Goal: Task Accomplishment & Management: Use online tool/utility

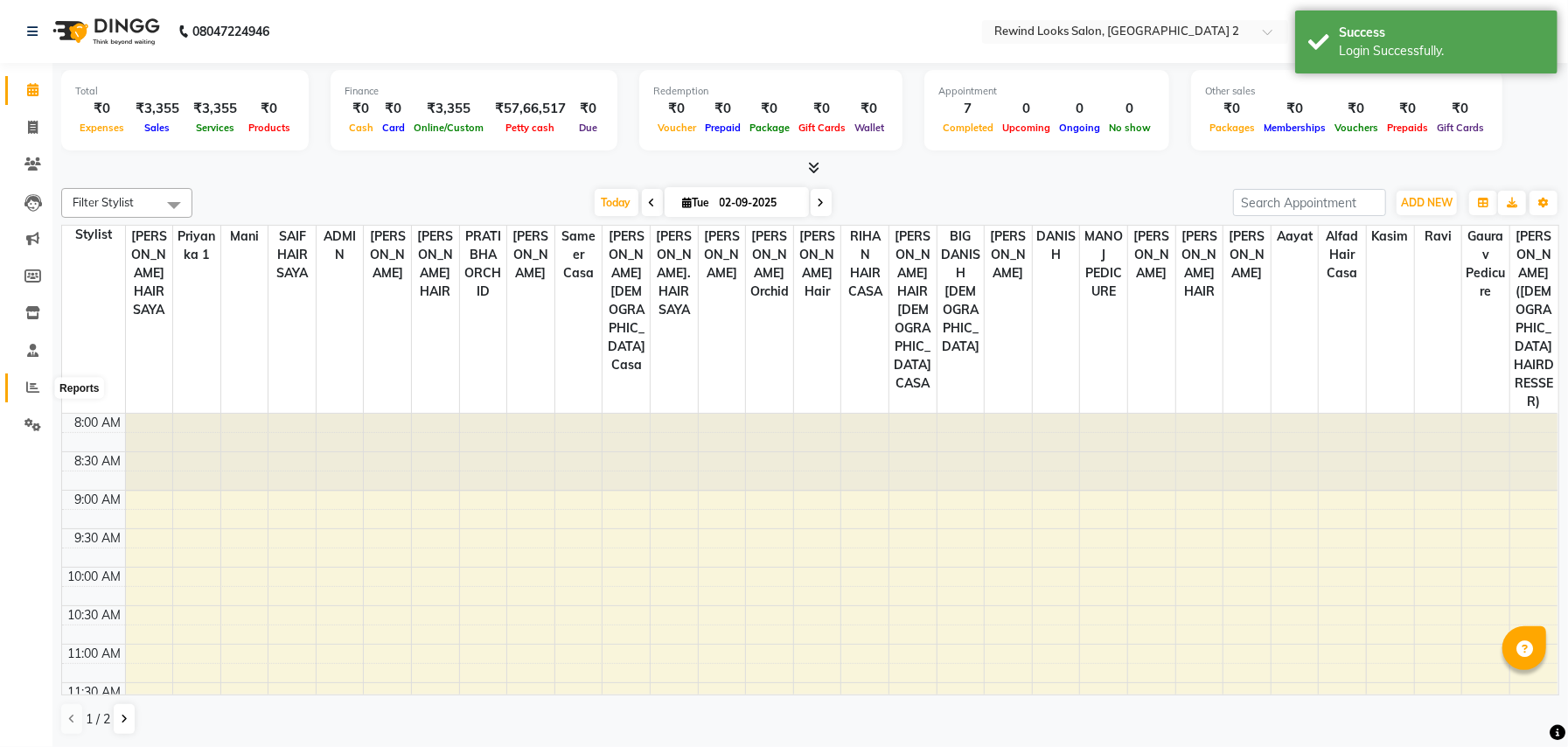
click at [26, 381] on icon at bounding box center [32, 387] width 13 height 13
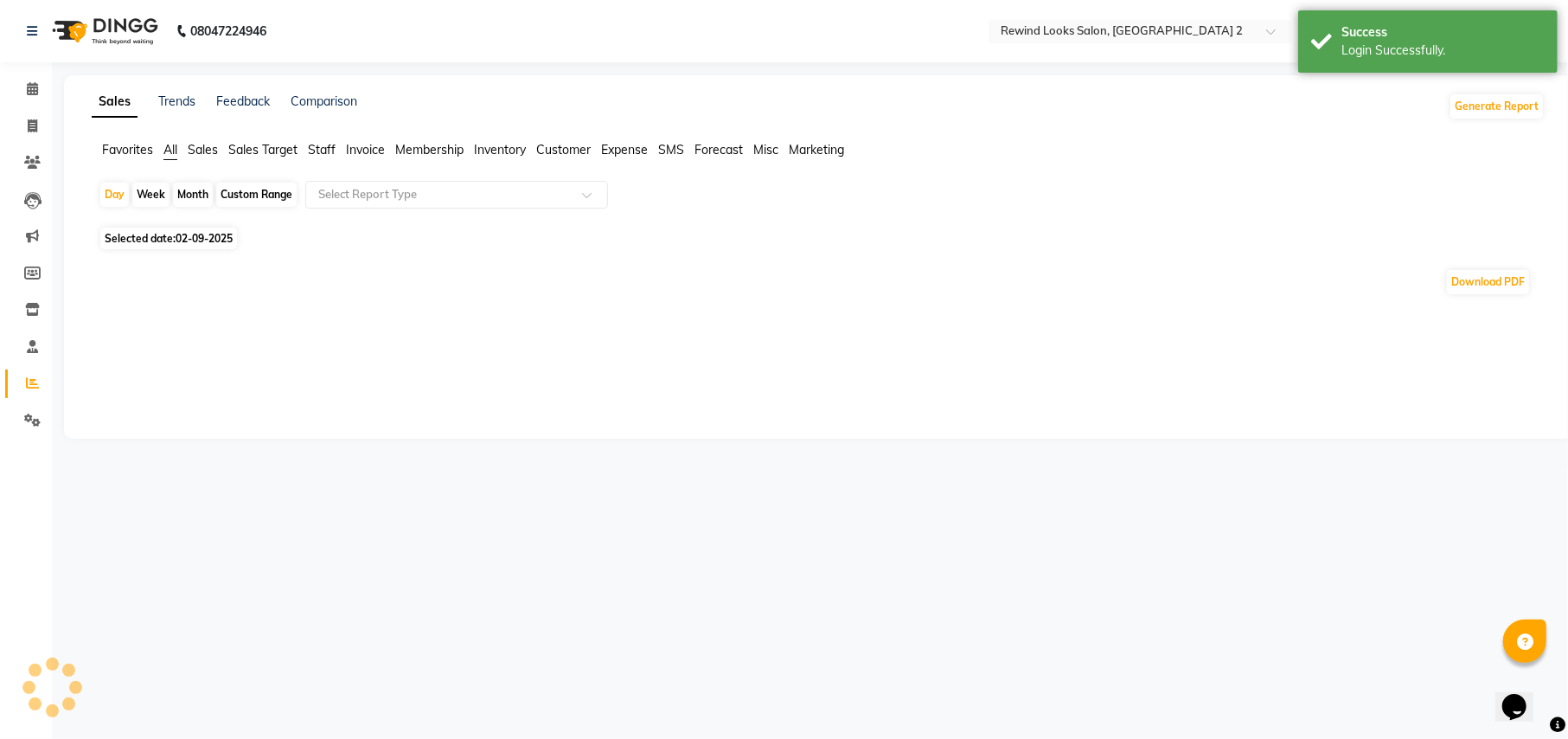
click at [313, 150] on span "Staff" at bounding box center [322, 150] width 28 height 16
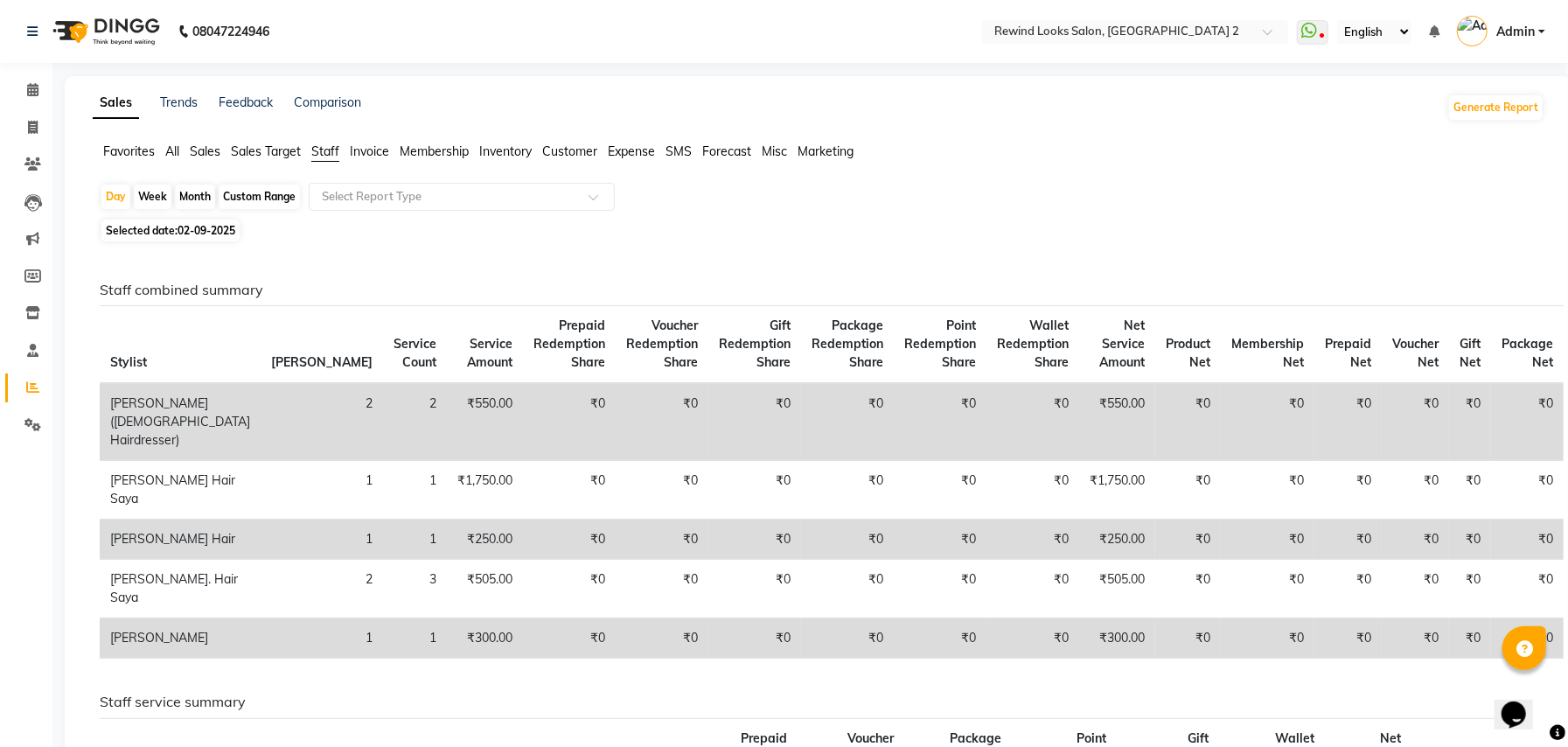
click at [193, 197] on div "Month" at bounding box center [195, 197] width 40 height 24
select select "9"
select select "2025"
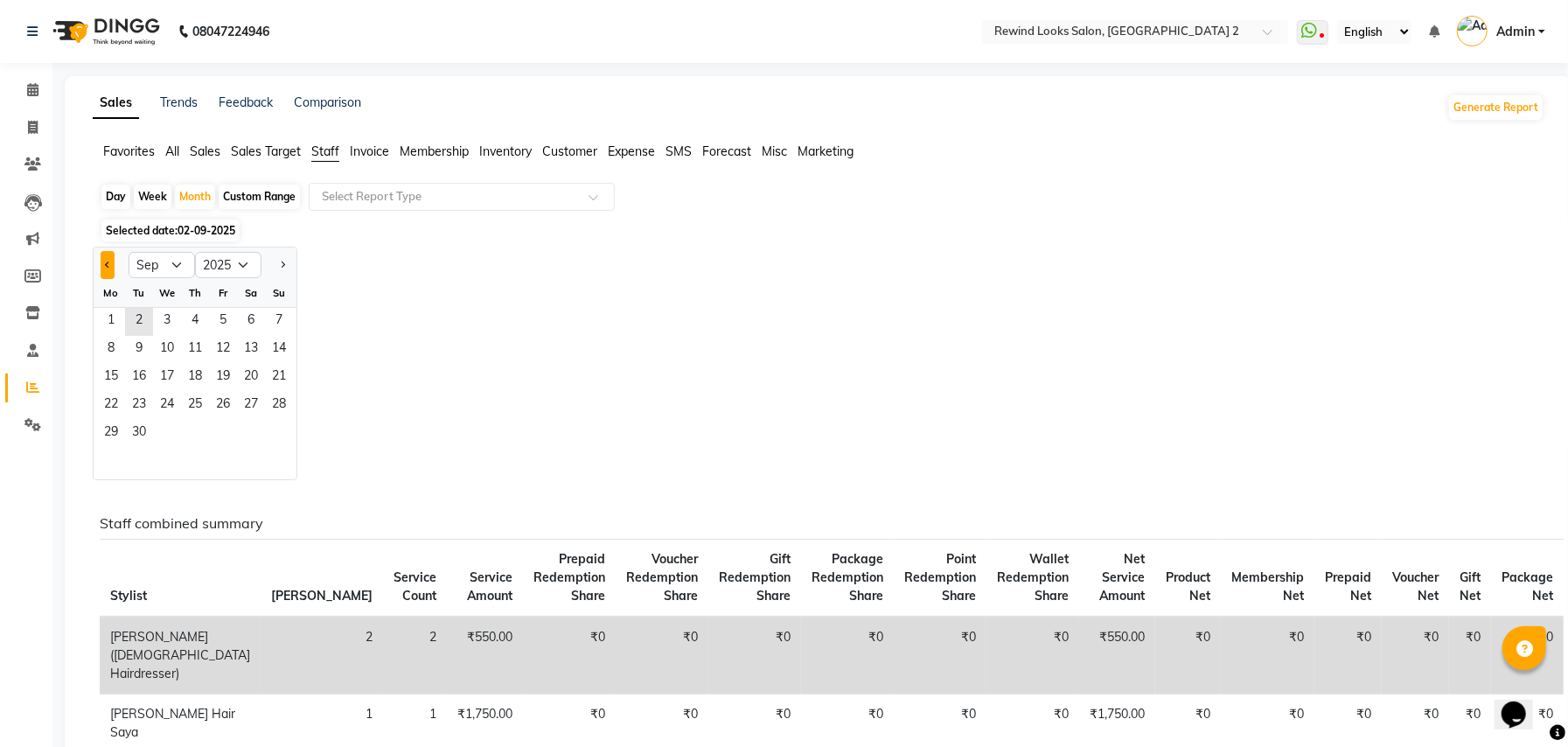
click at [109, 264] on span "Previous month" at bounding box center [108, 264] width 6 height 6
select select "8"
click at [213, 330] on span "1" at bounding box center [223, 322] width 28 height 28
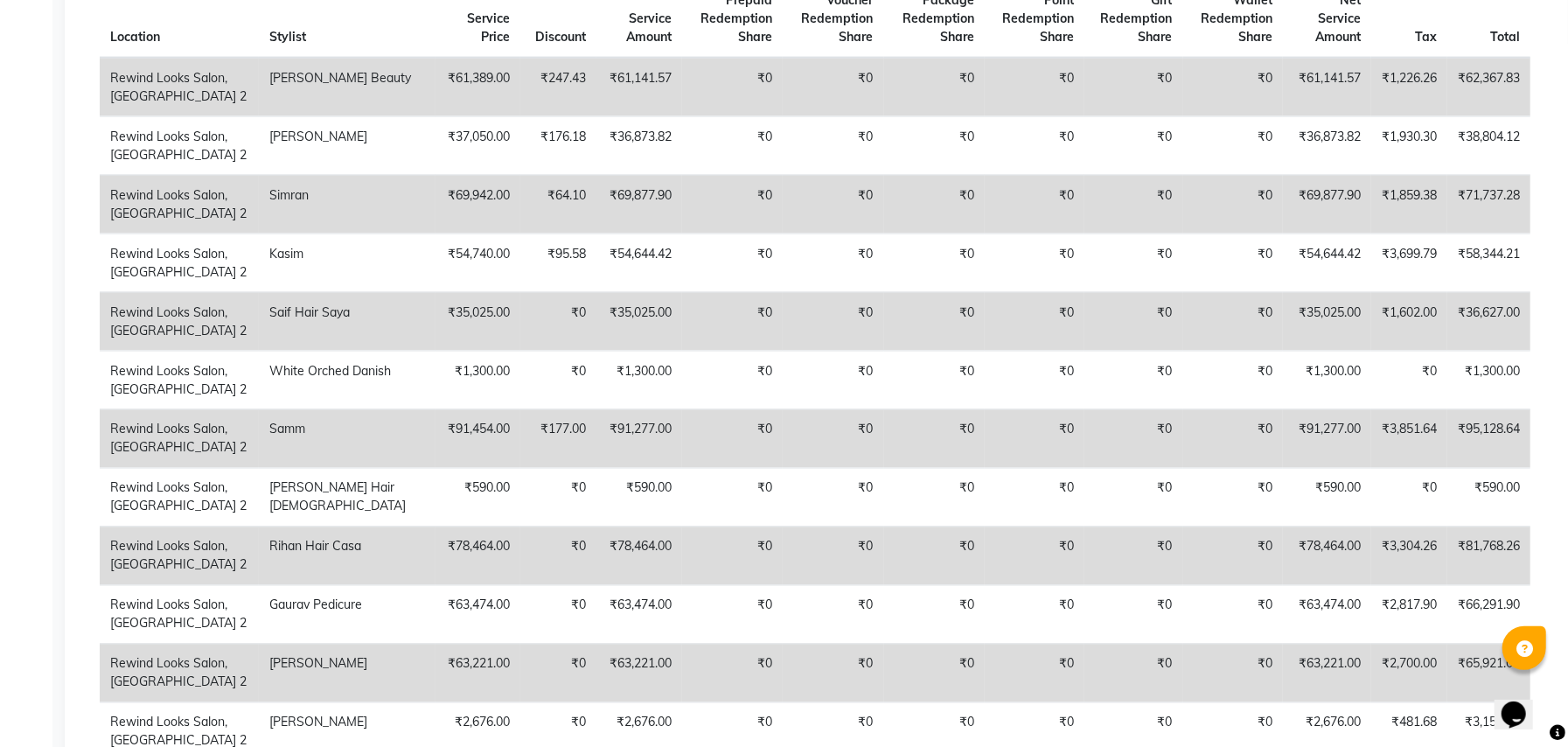
scroll to position [1762, 0]
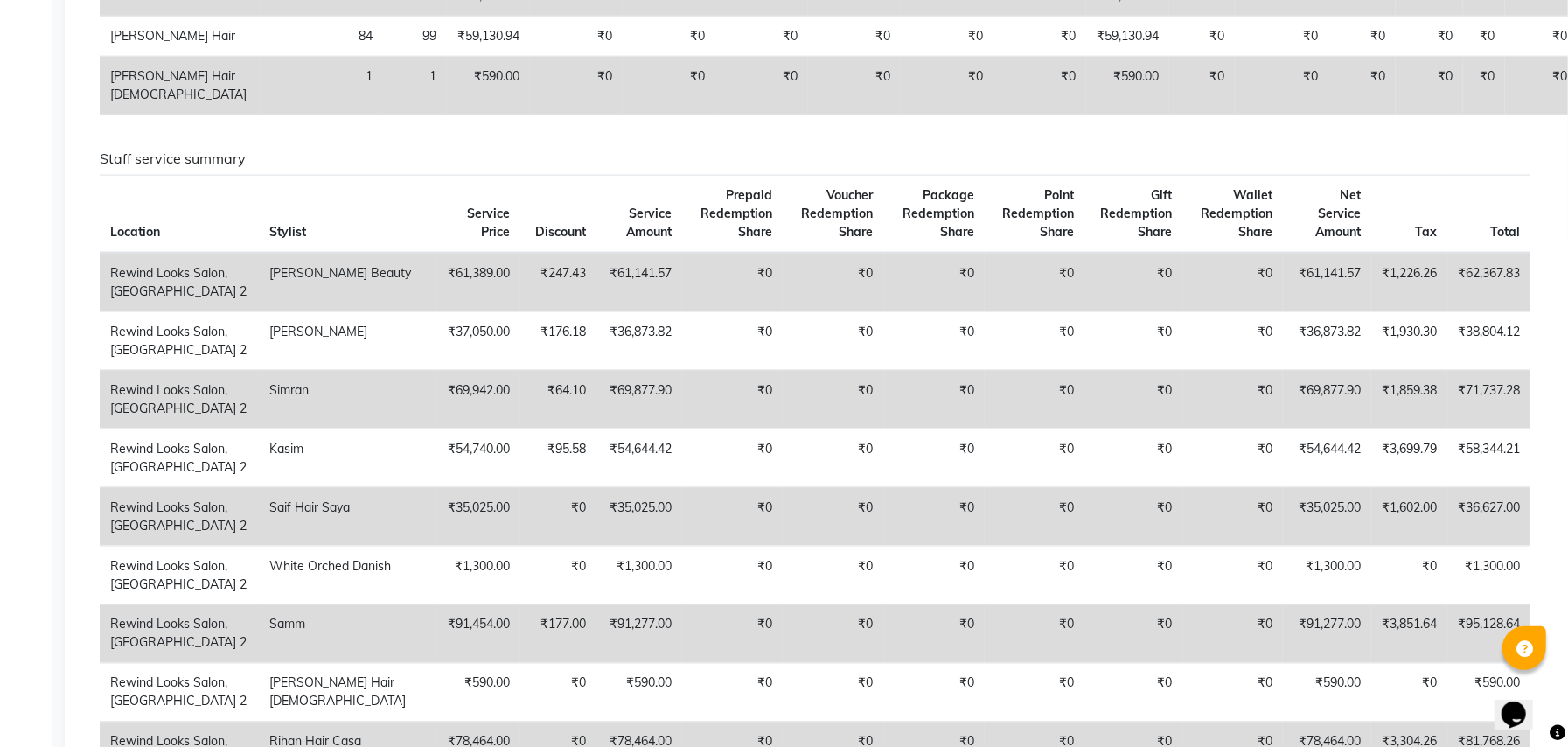
click at [447, 115] on td "₹590.00" at bounding box center [489, 85] width 84 height 58
click at [457, 211] on div "Staff combined summary Stylist Bill Count Service Count Service Amount Prepaid …" at bounding box center [815, 431] width 1431 height 3823
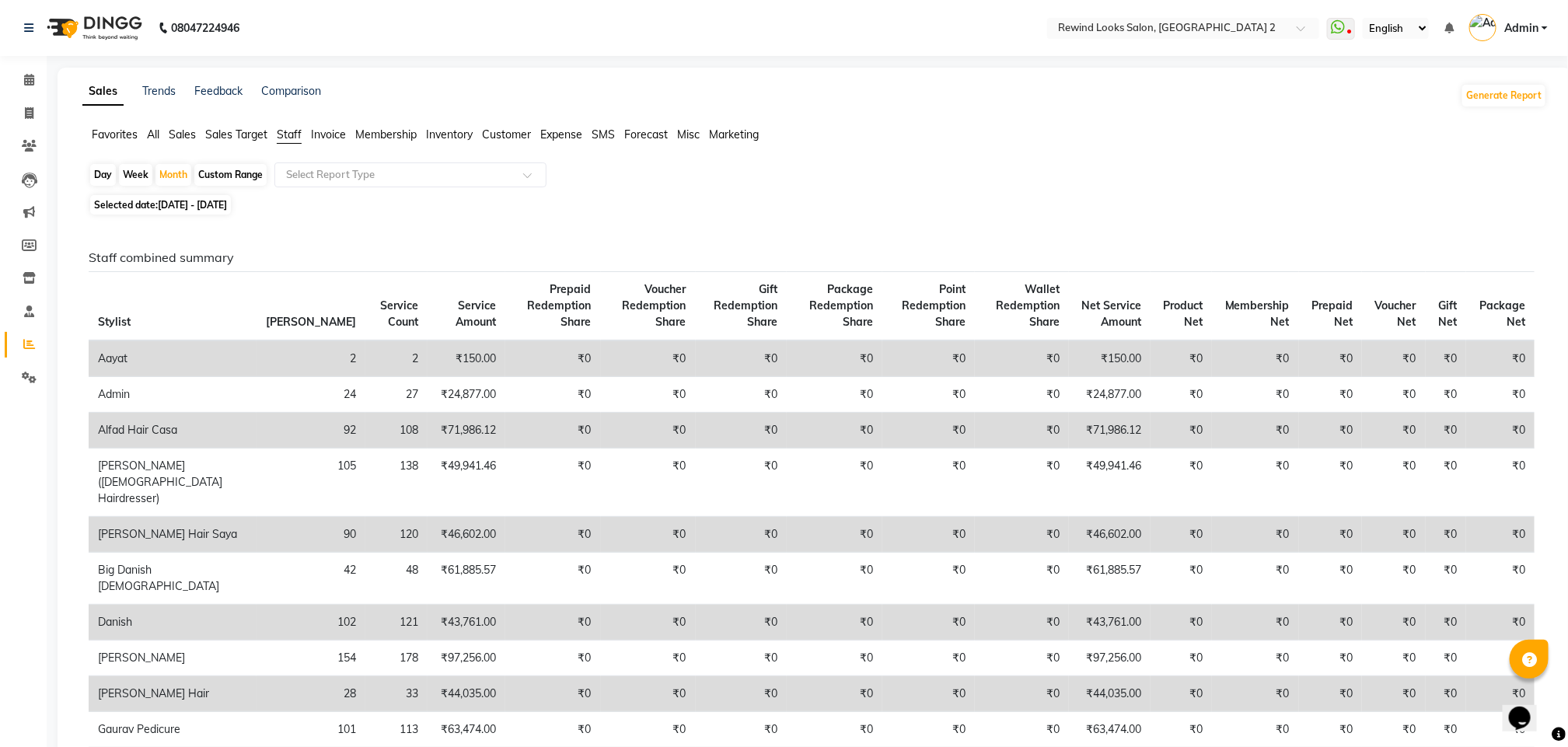
scroll to position [168, 0]
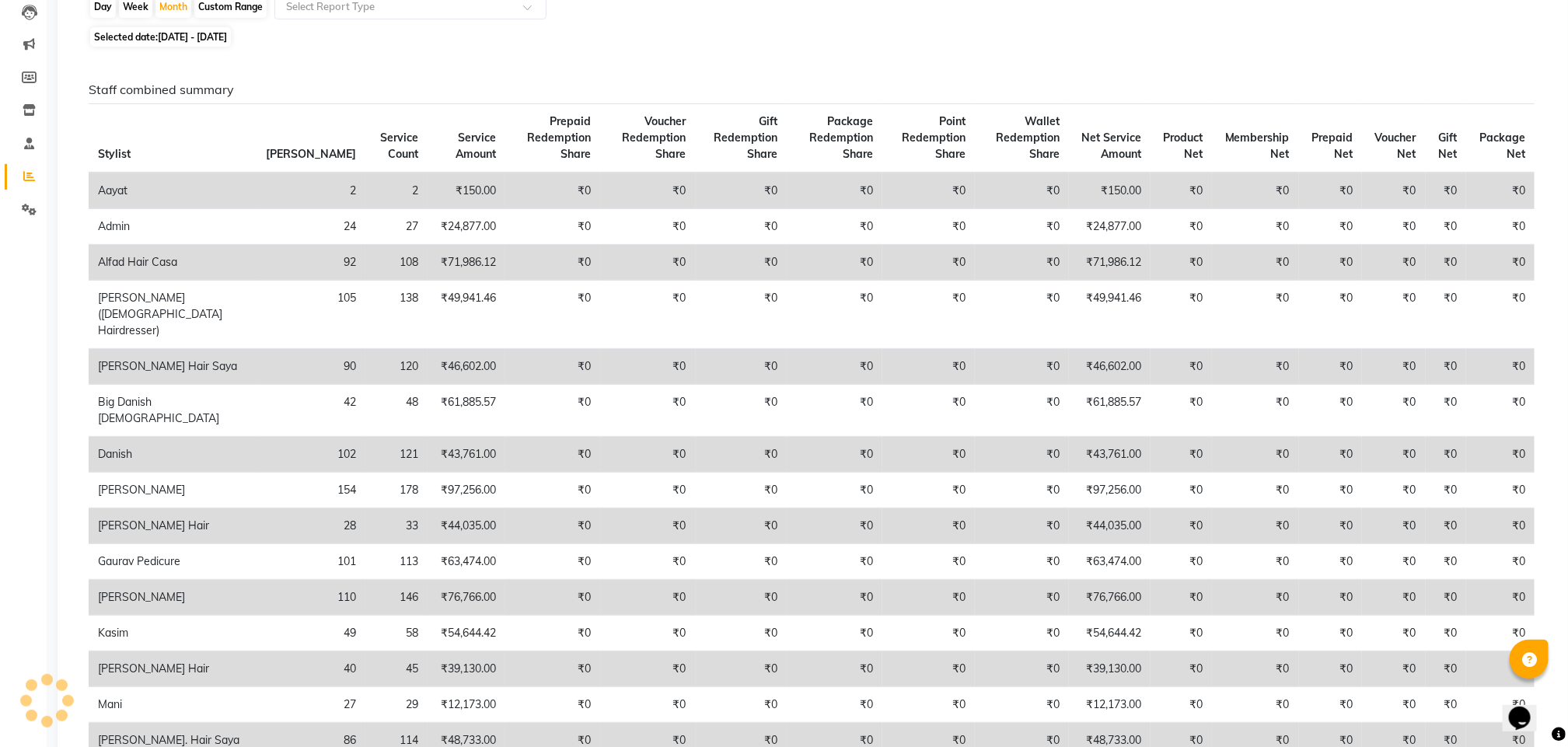
click at [428, 509] on td "₹44,035.00" at bounding box center [467, 526] width 77 height 35
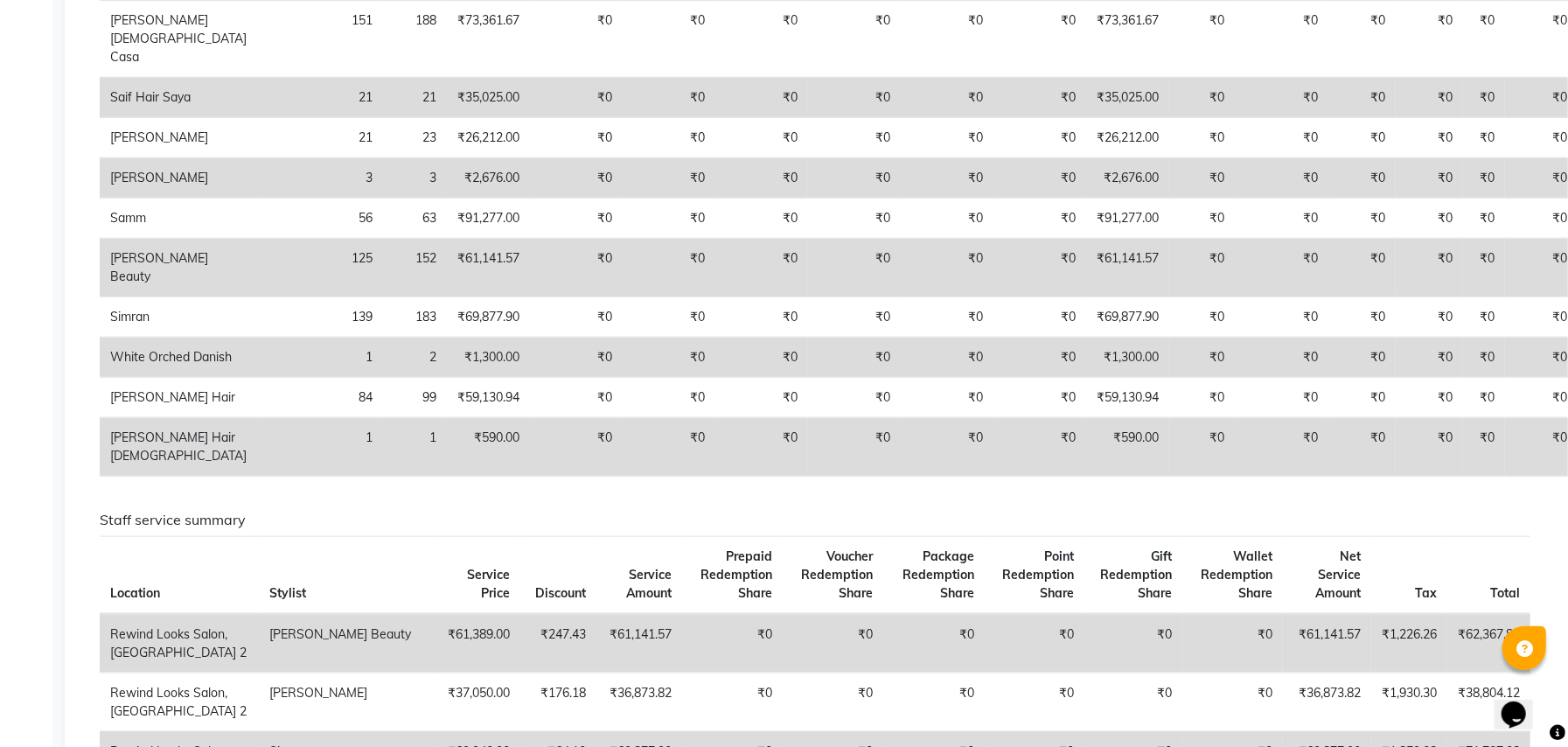
scroll to position [0, 0]
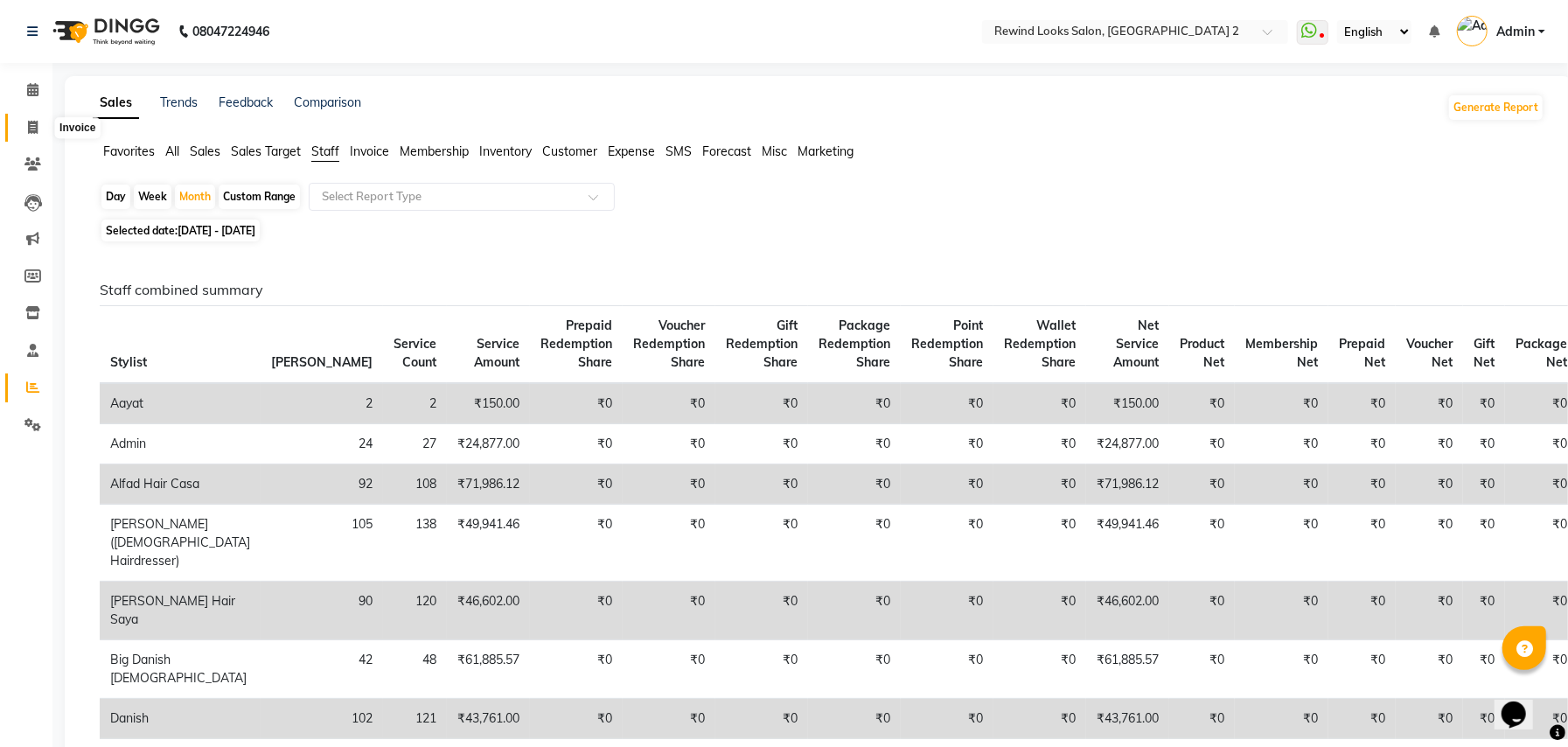
click at [32, 133] on icon at bounding box center [32, 127] width 9 height 13
select select "service"
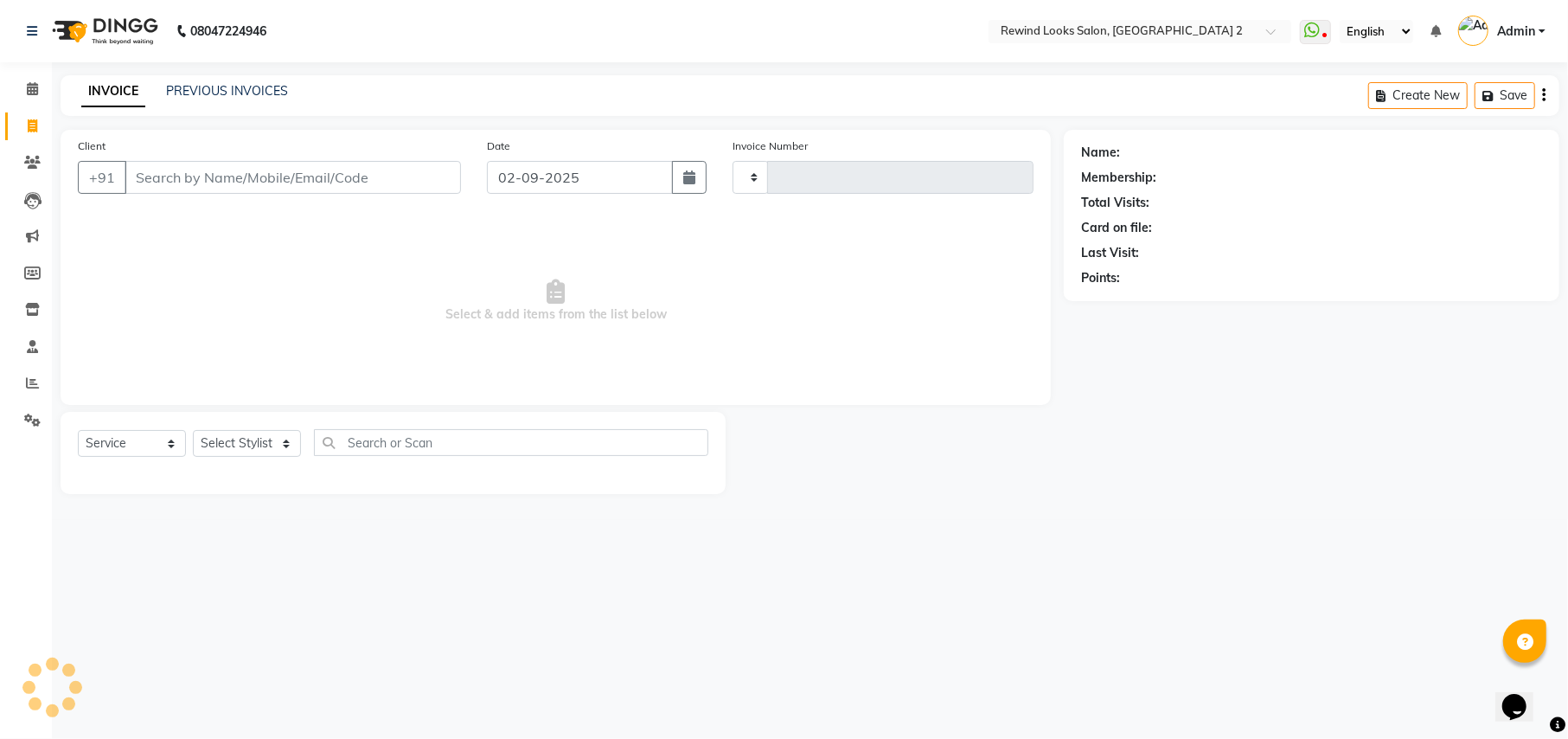
type input "9265"
select select "4640"
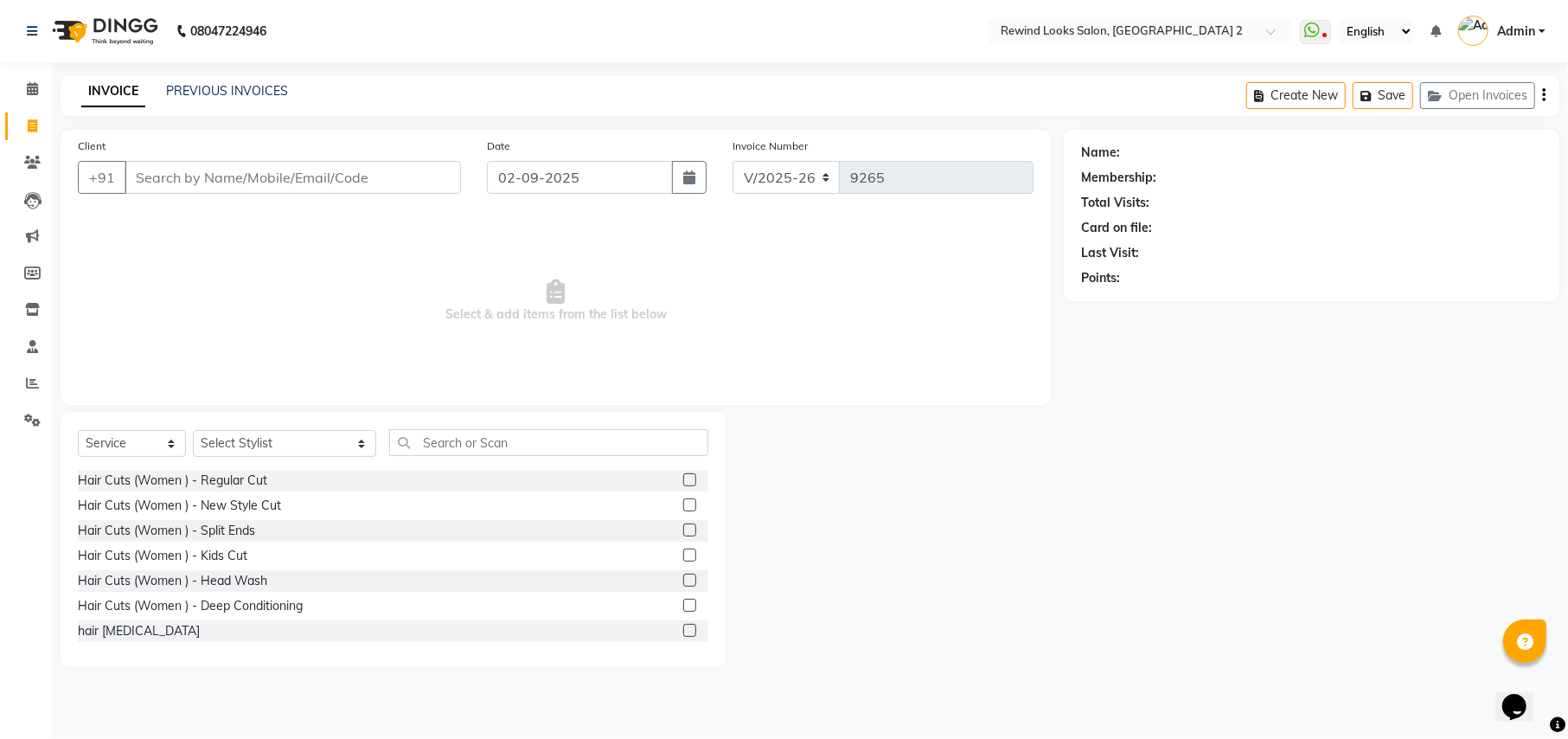
select select "27076"
click at [28, 386] on icon at bounding box center [32, 383] width 13 height 13
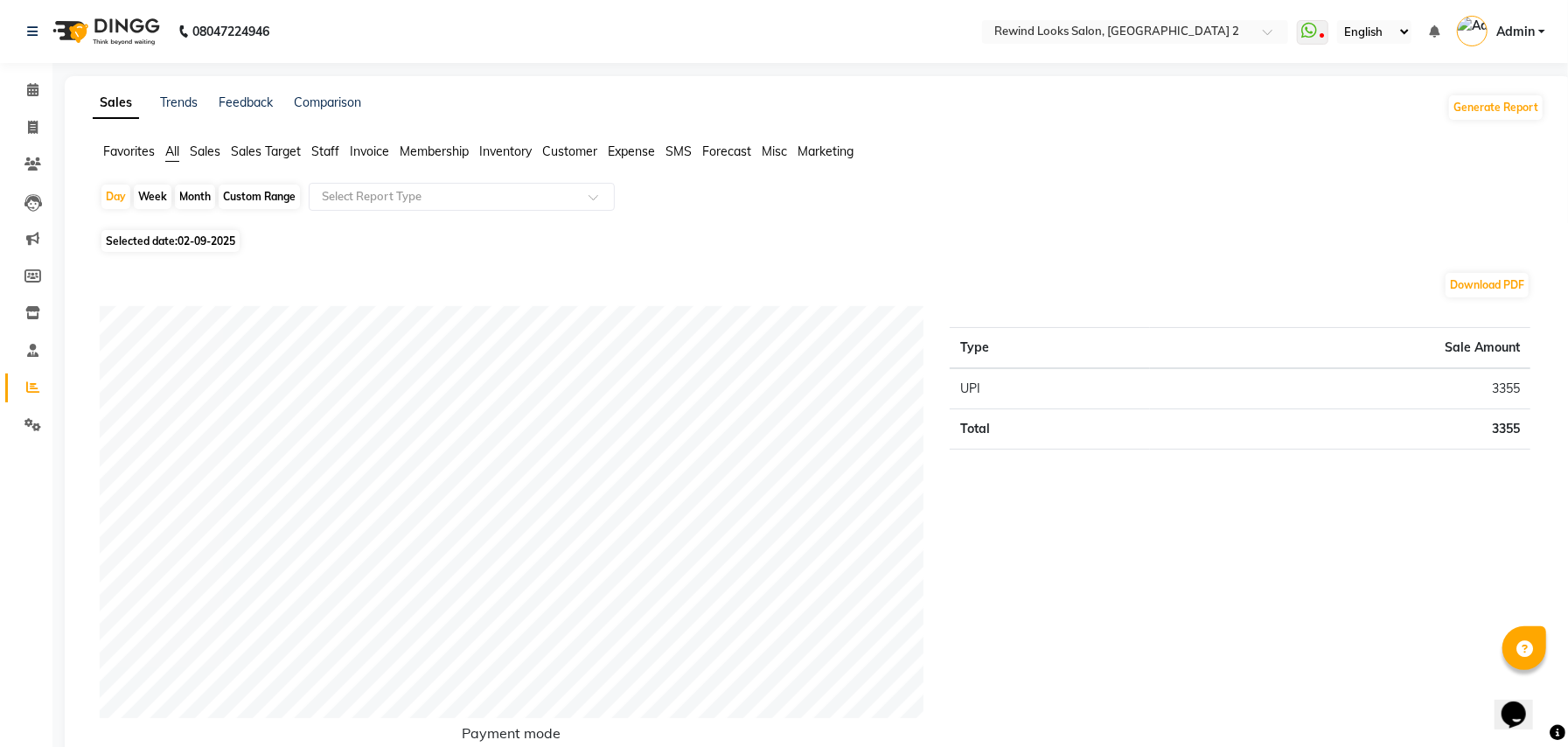
click at [327, 151] on span "Staff" at bounding box center [326, 151] width 28 height 16
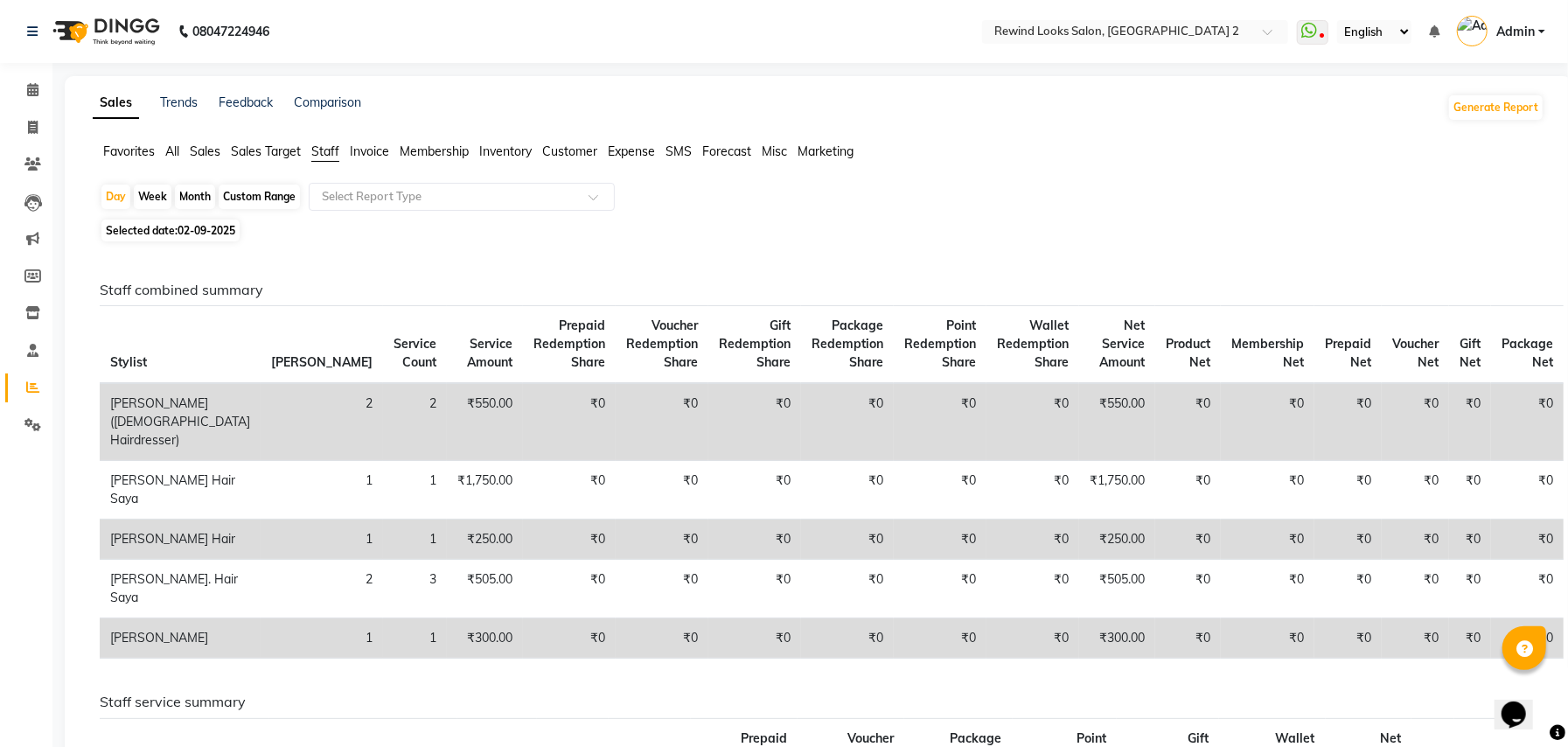
click at [211, 228] on span "02-09-2025" at bounding box center [206, 230] width 58 height 13
select select "9"
select select "2025"
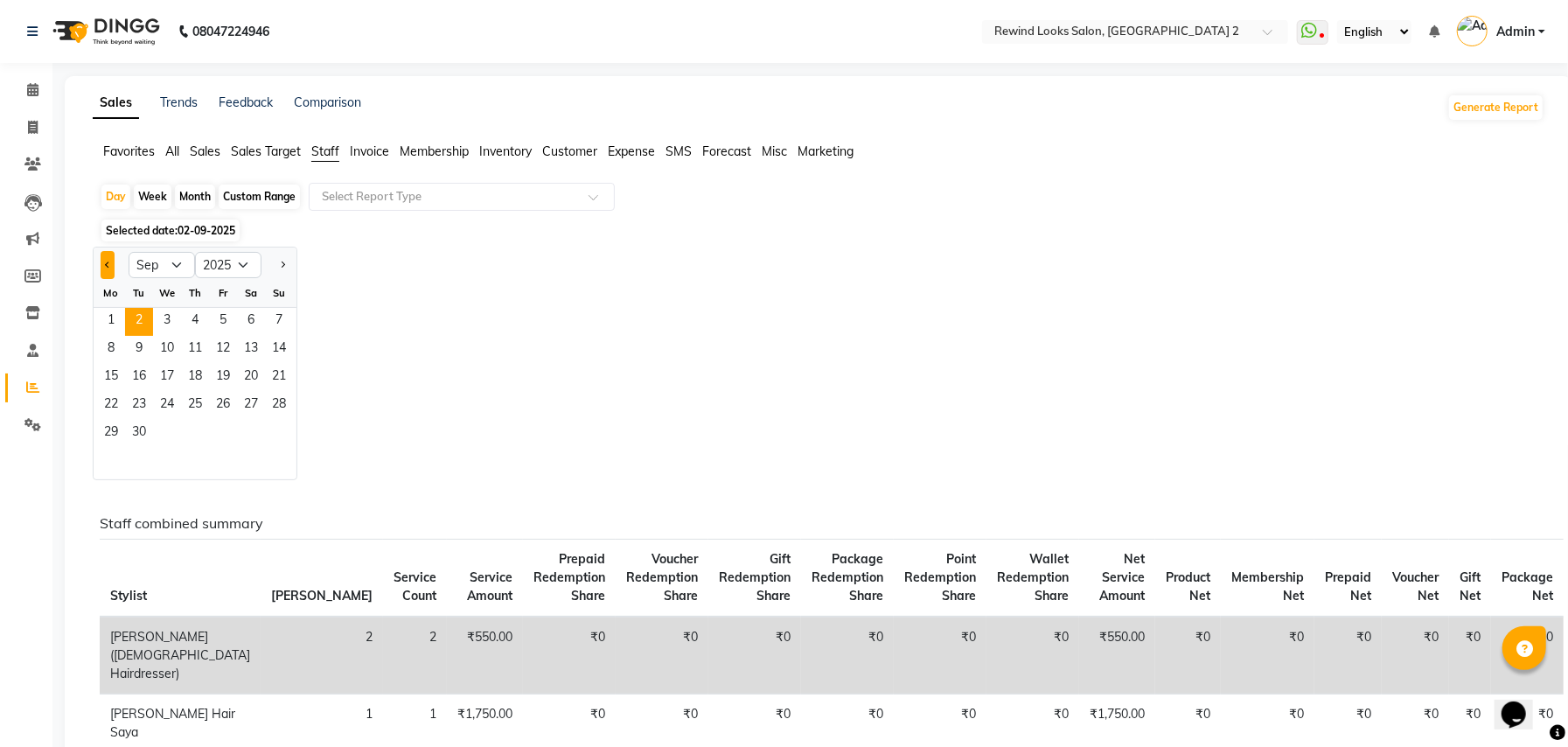
click at [106, 267] on span "Previous month" at bounding box center [108, 264] width 6 height 6
select select "8"
click at [219, 322] on span "1" at bounding box center [223, 322] width 28 height 28
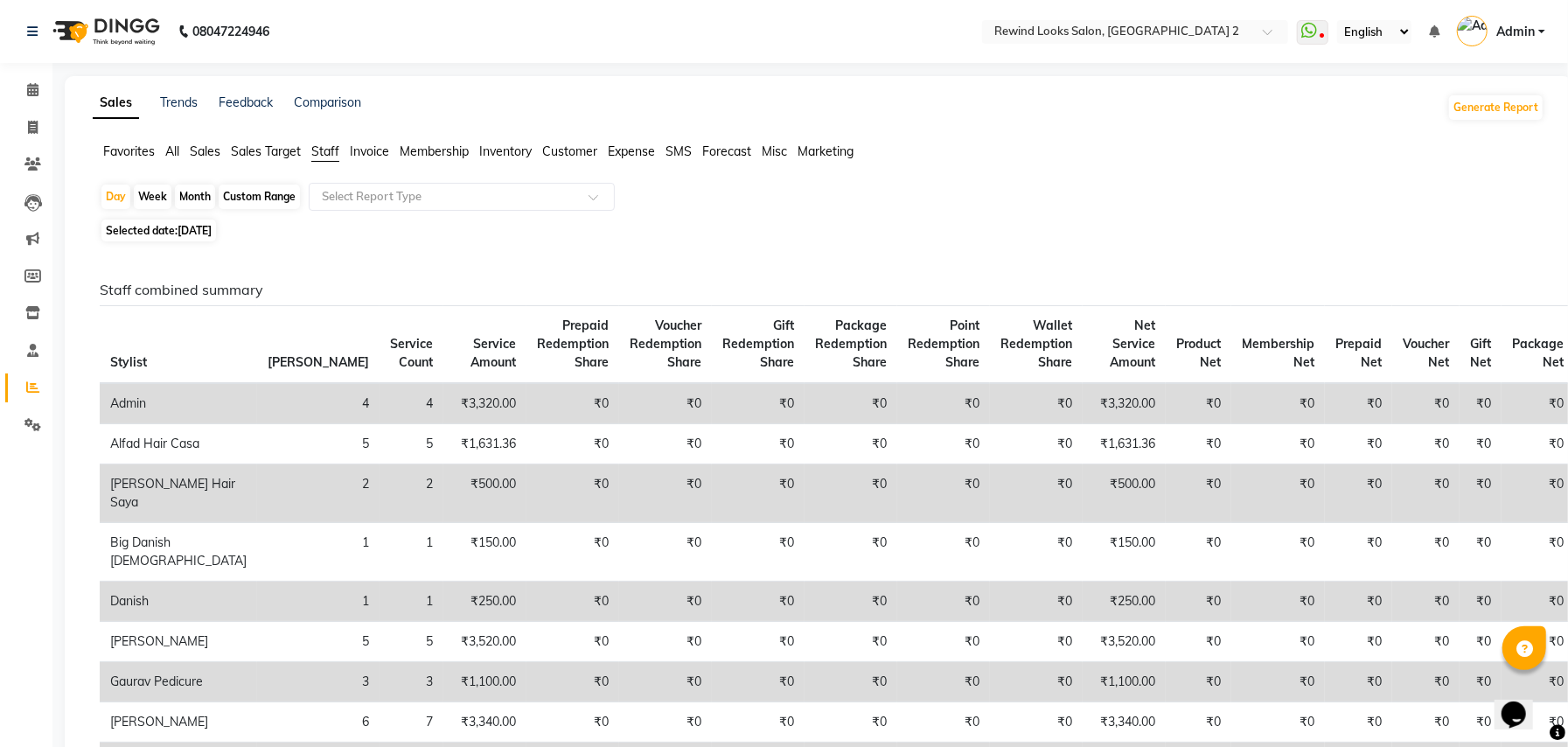
click at [257, 322] on th "[PERSON_NAME]" at bounding box center [318, 345] width 122 height 78
click at [252, 189] on div "Custom Range" at bounding box center [260, 197] width 82 height 24
select select "8"
select select "2025"
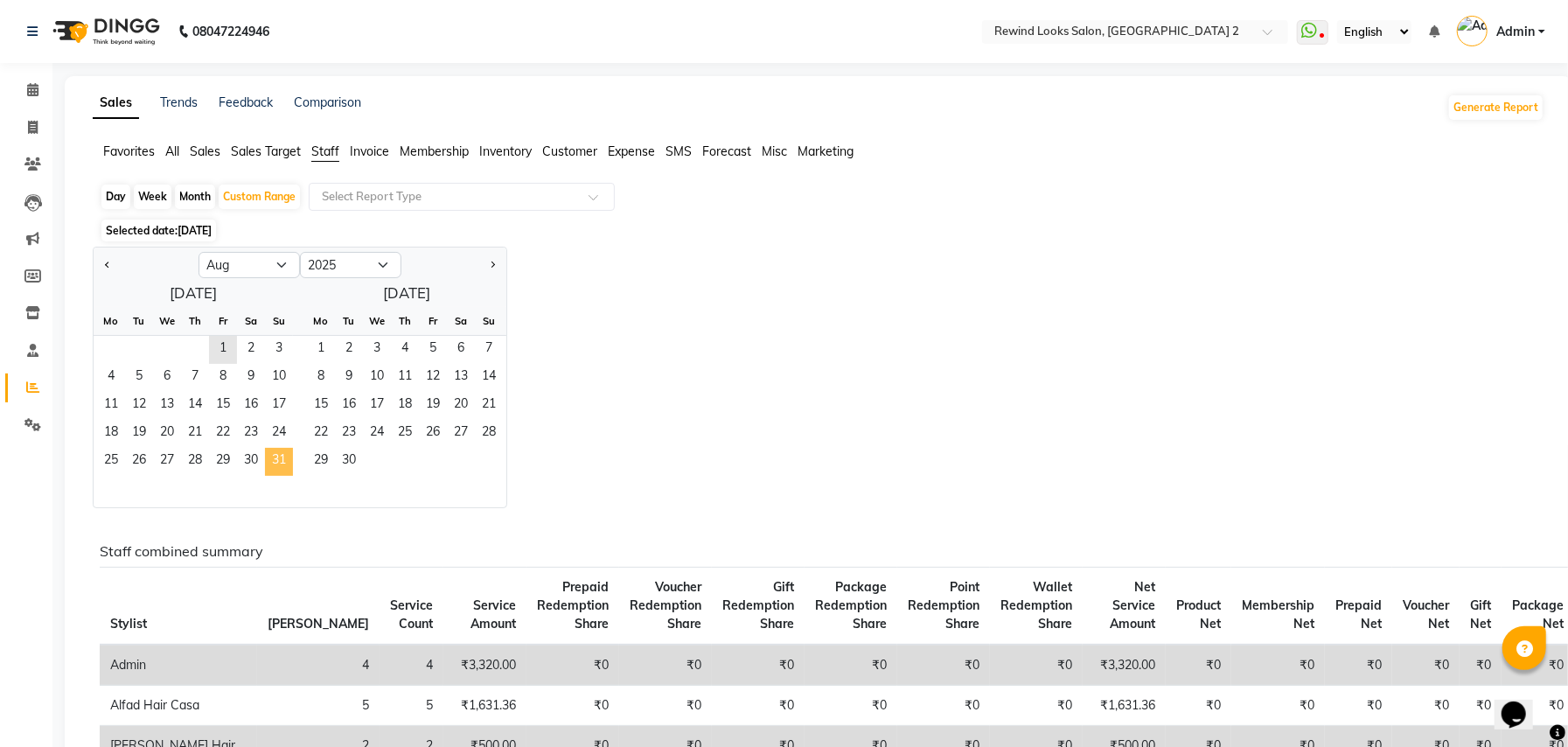
click at [282, 469] on span "31" at bounding box center [279, 462] width 28 height 28
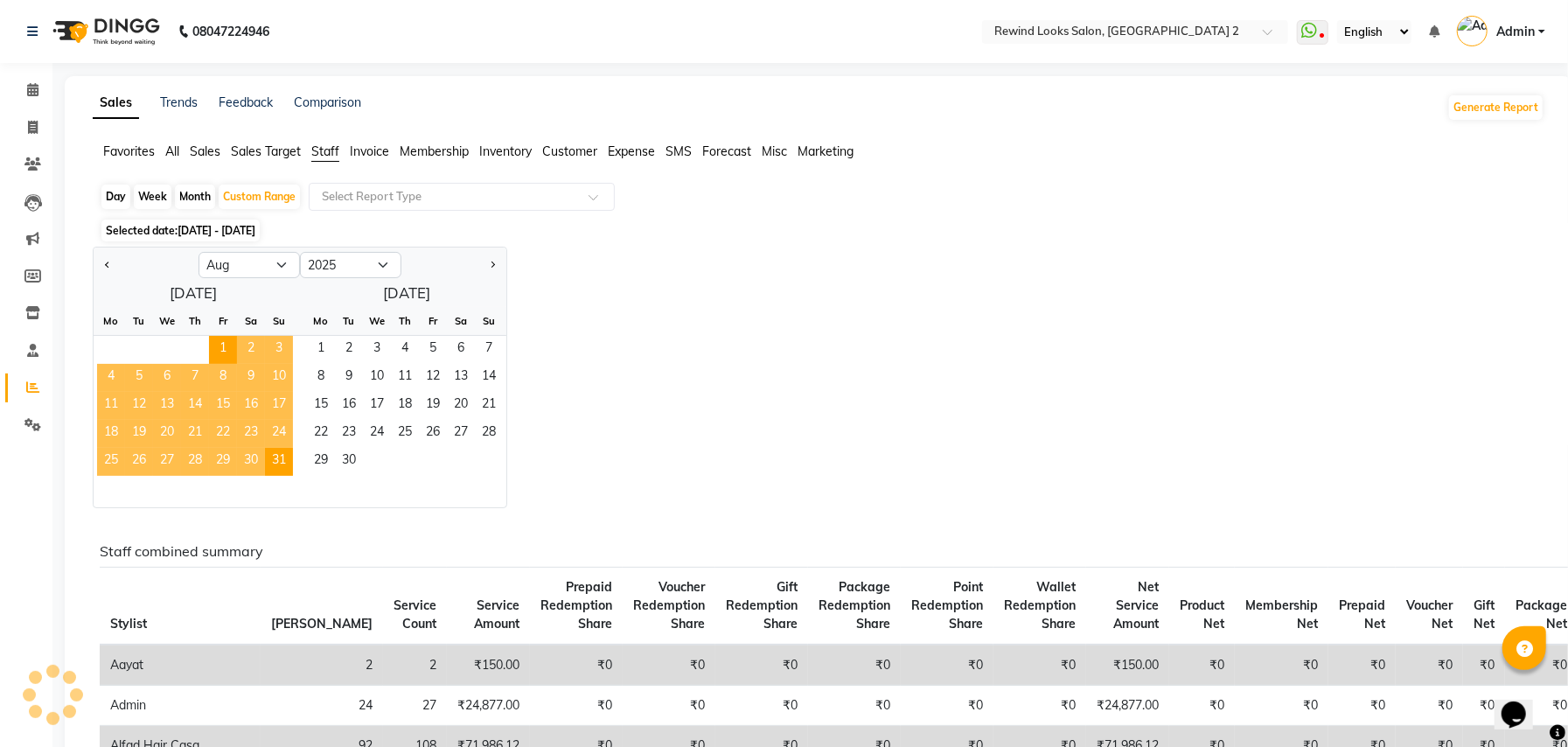
click at [121, 198] on div "Day" at bounding box center [115, 197] width 29 height 24
select select "8"
select select "2025"
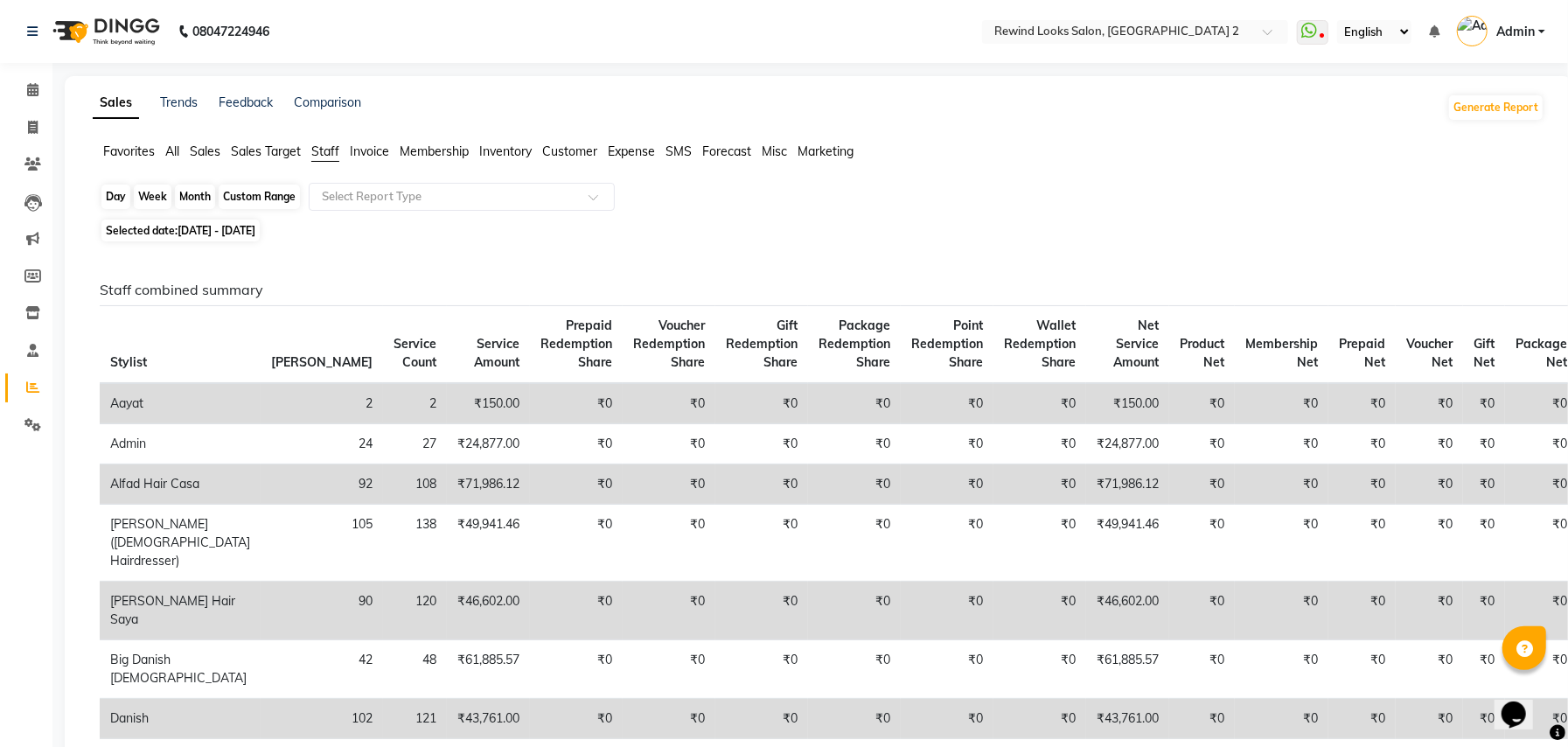
click at [117, 190] on div "Day" at bounding box center [115, 197] width 29 height 24
select select "8"
select select "2025"
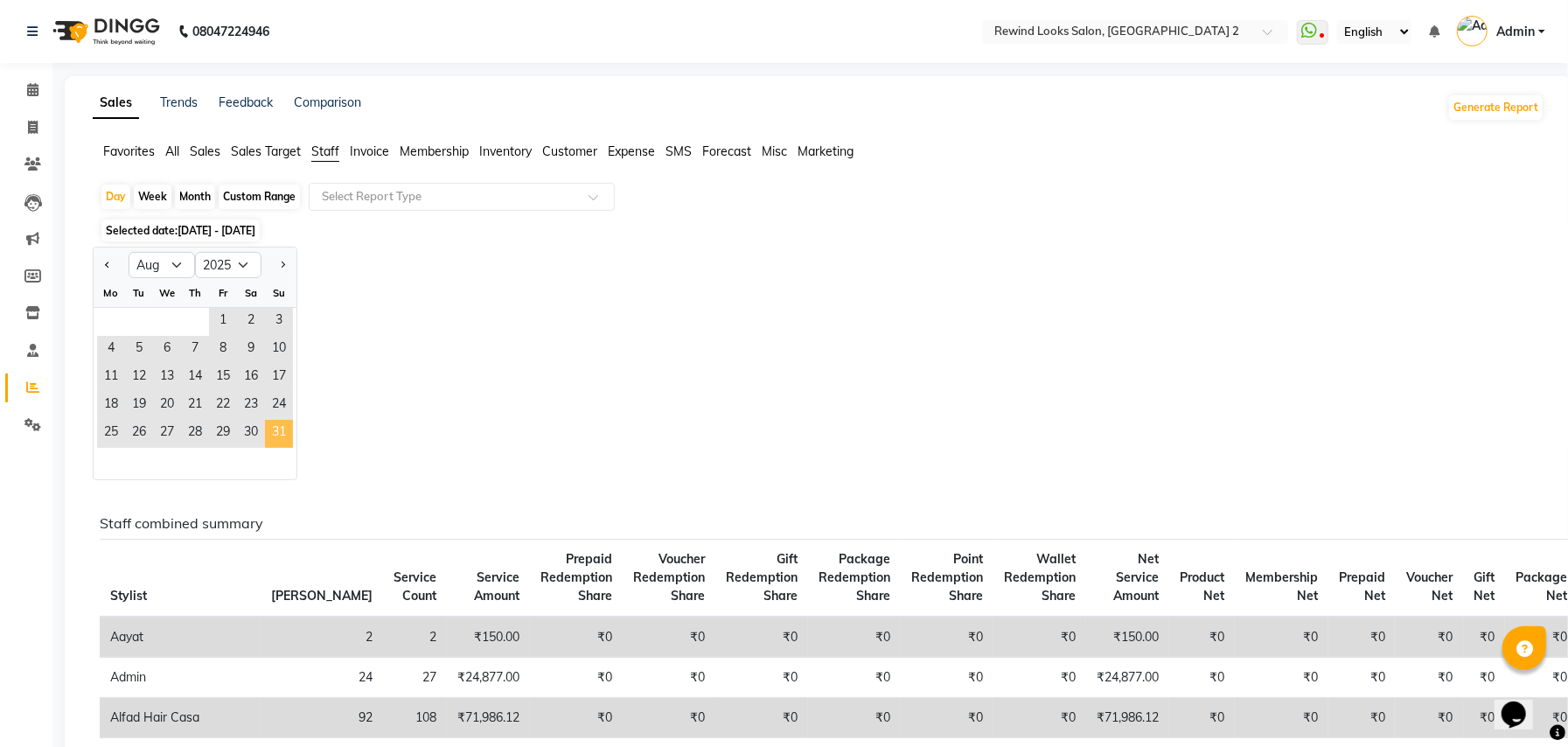
click at [278, 432] on span "31" at bounding box center [279, 434] width 28 height 28
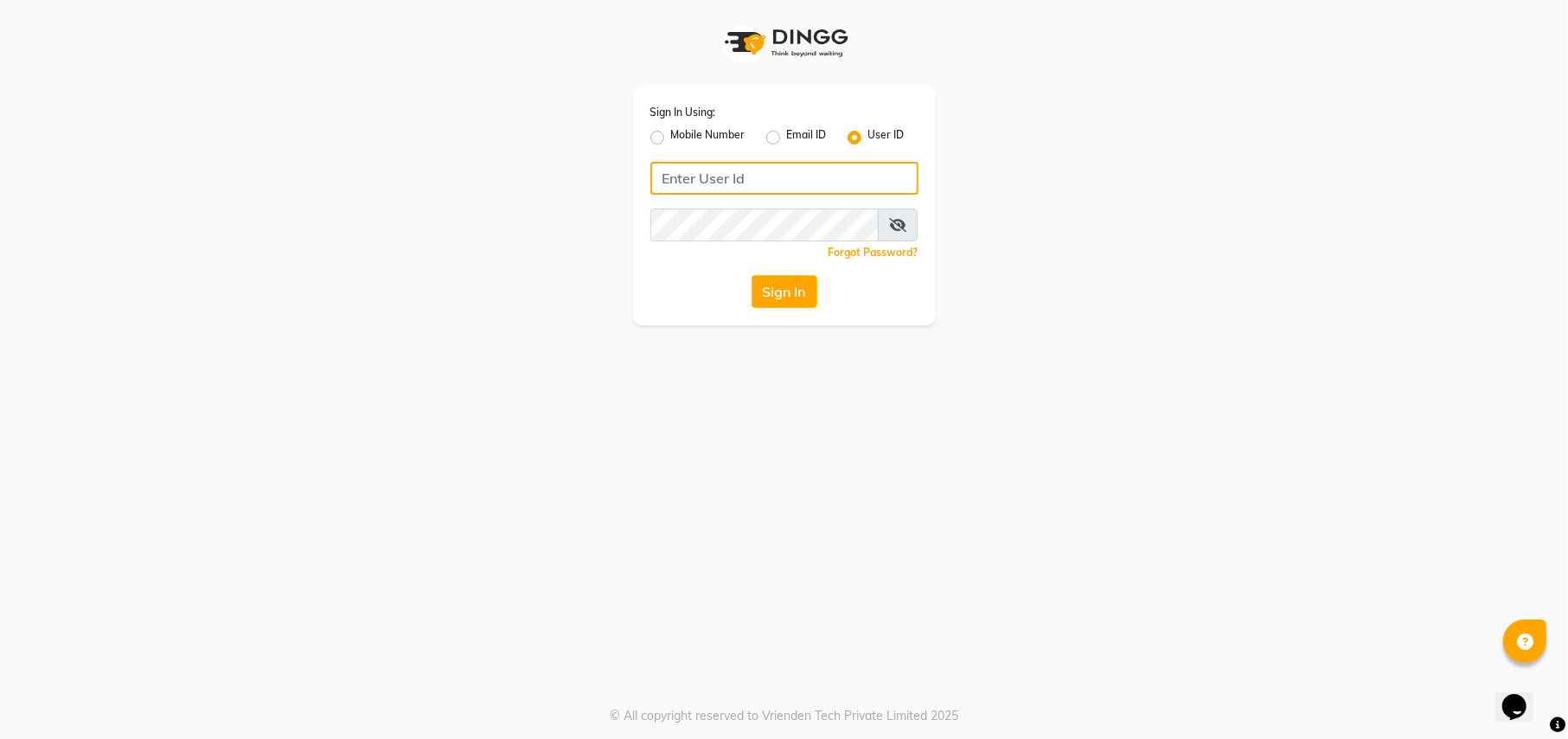
click at [794, 185] on input "Username" at bounding box center [784, 178] width 268 height 33
type input "rewindlooks"
click at [776, 281] on button "Sign In" at bounding box center [784, 292] width 66 height 33
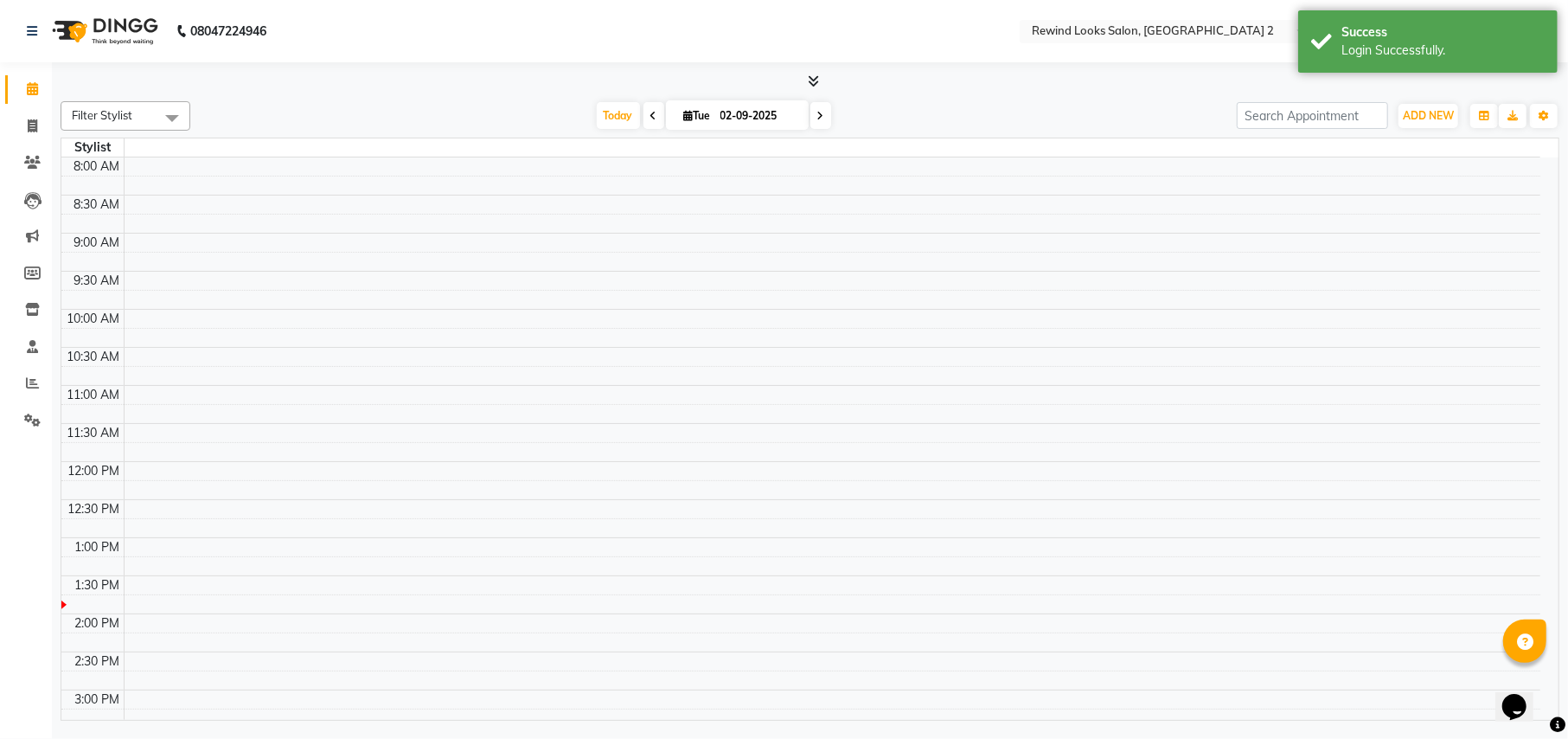
select select "en"
click at [32, 123] on icon at bounding box center [32, 126] width 9 height 13
select select "service"
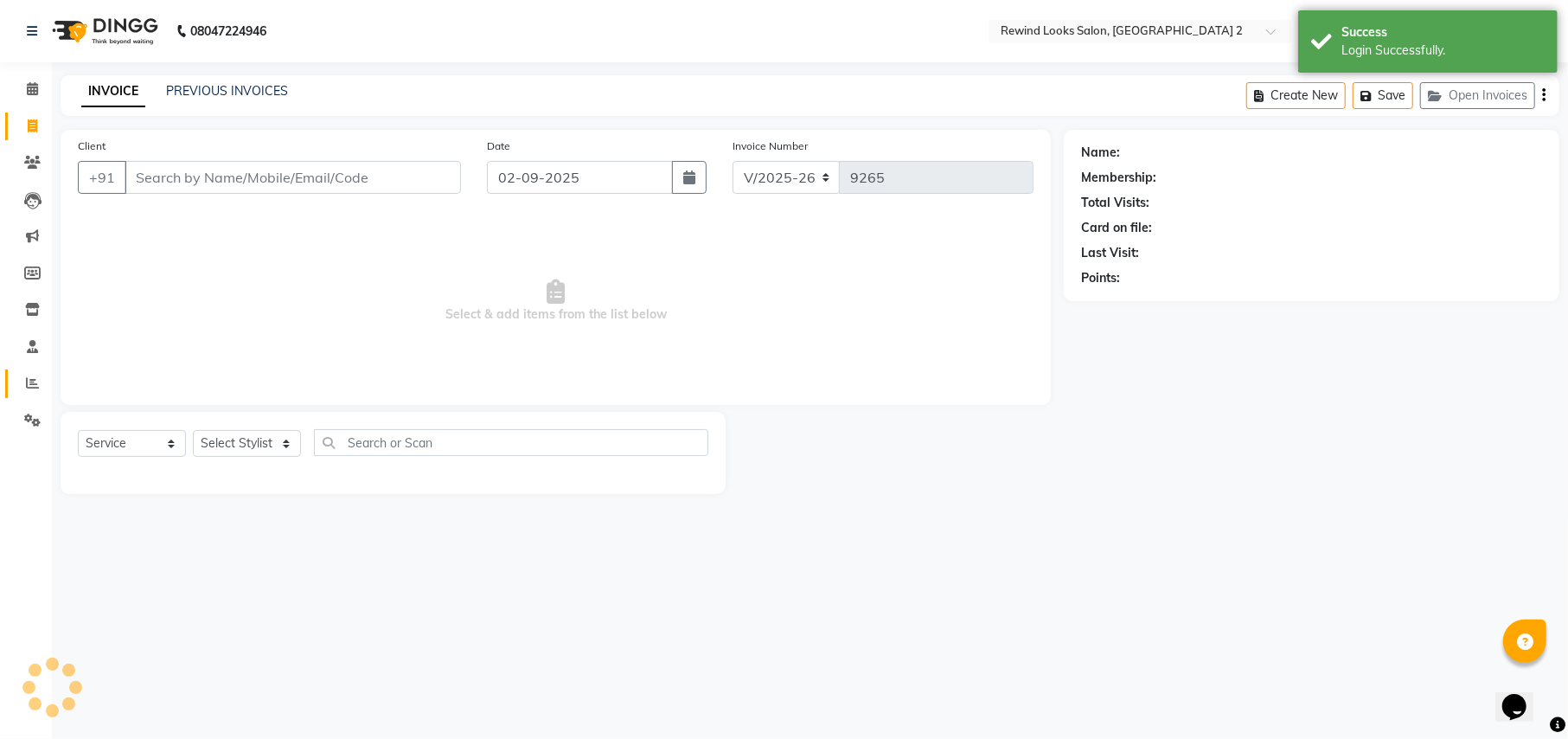
click at [23, 379] on span at bounding box center [32, 384] width 30 height 20
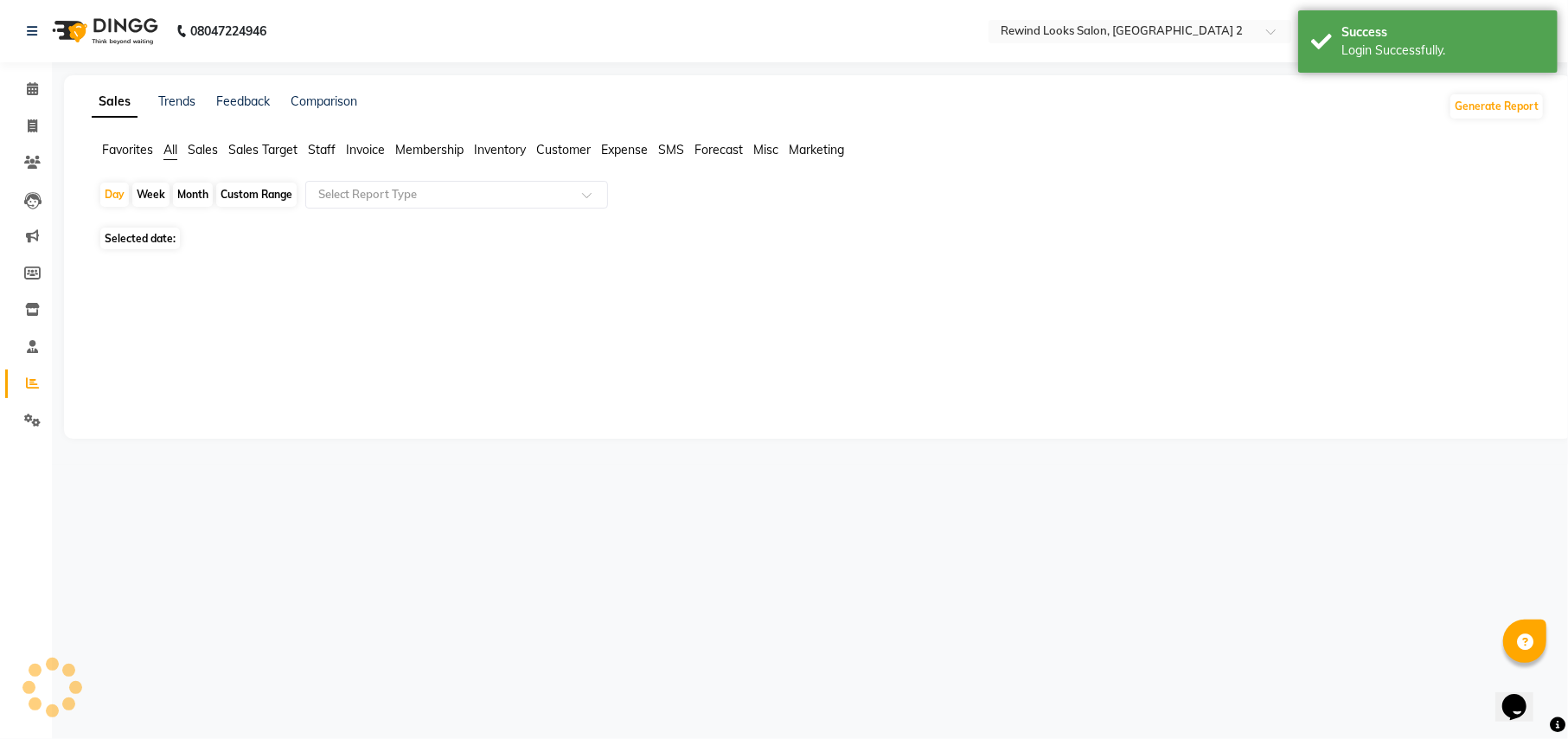
click at [327, 146] on span "Staff" at bounding box center [322, 150] width 28 height 16
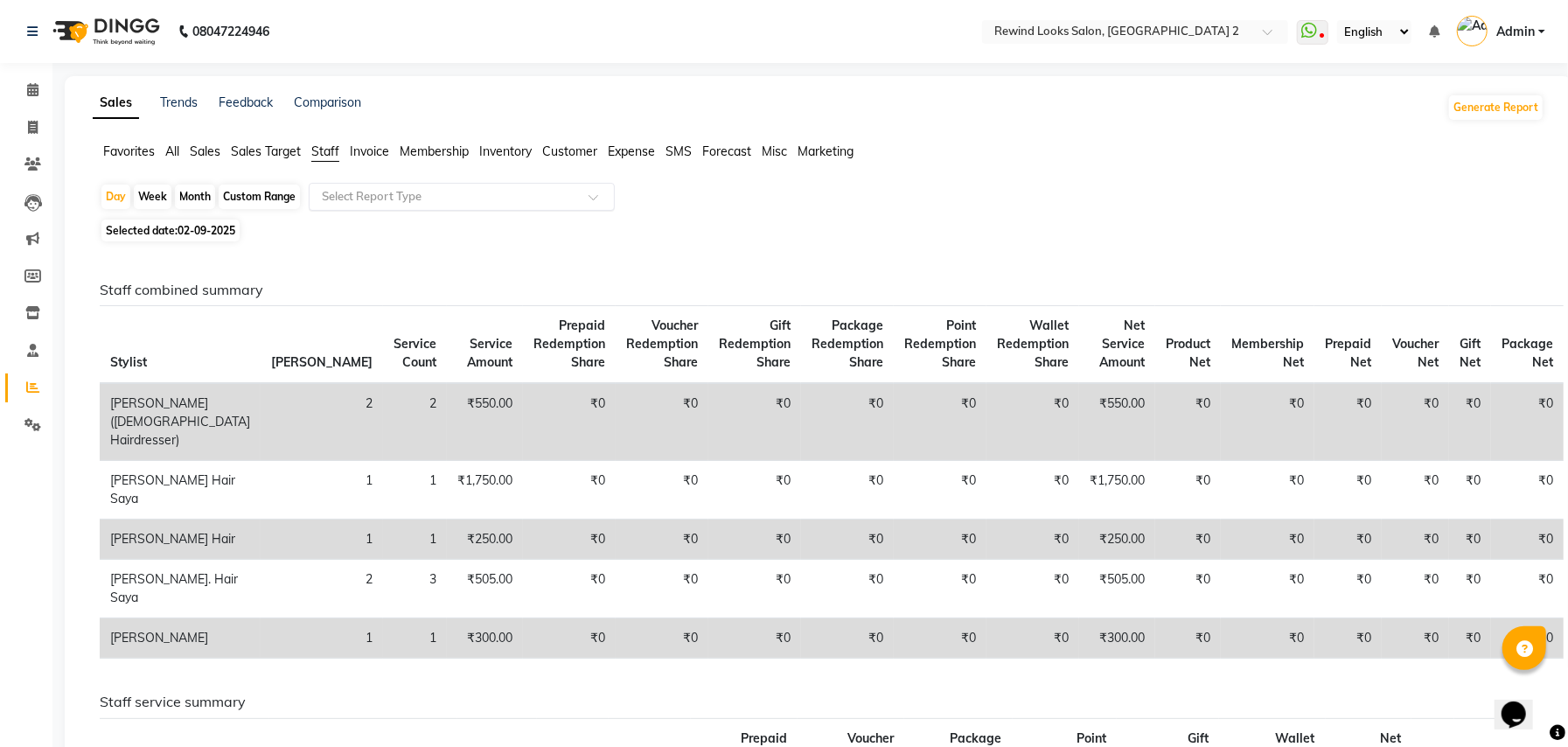
click at [362, 201] on input "text" at bounding box center [444, 197] width 252 height 18
click at [253, 193] on div "Custom Range" at bounding box center [260, 197] width 82 height 24
select select "9"
select select "2025"
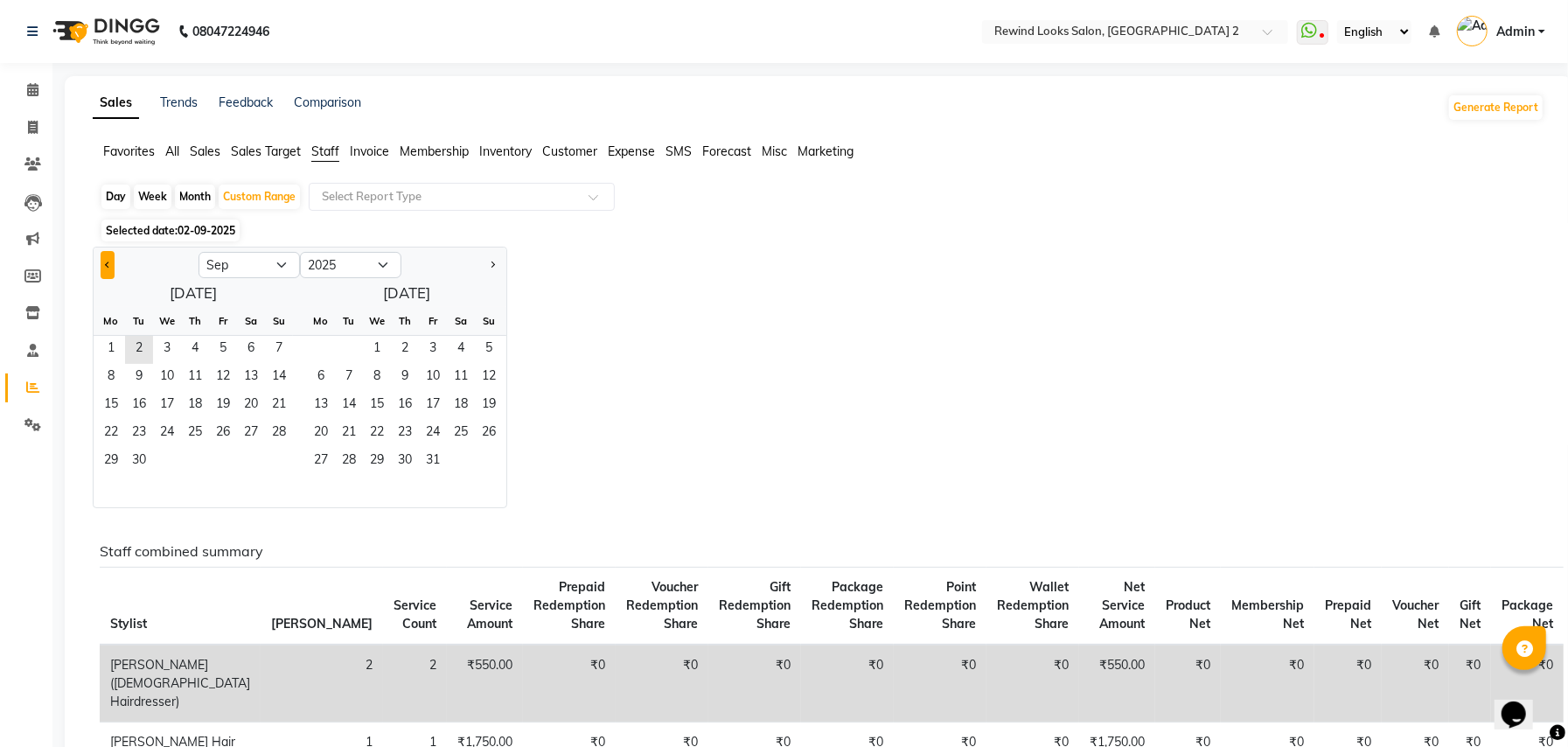
click at [107, 266] on span "Previous month" at bounding box center [108, 264] width 6 height 6
select select "8"
click at [275, 432] on span "24" at bounding box center [279, 434] width 28 height 28
click at [281, 432] on span "24" at bounding box center [279, 434] width 28 height 28
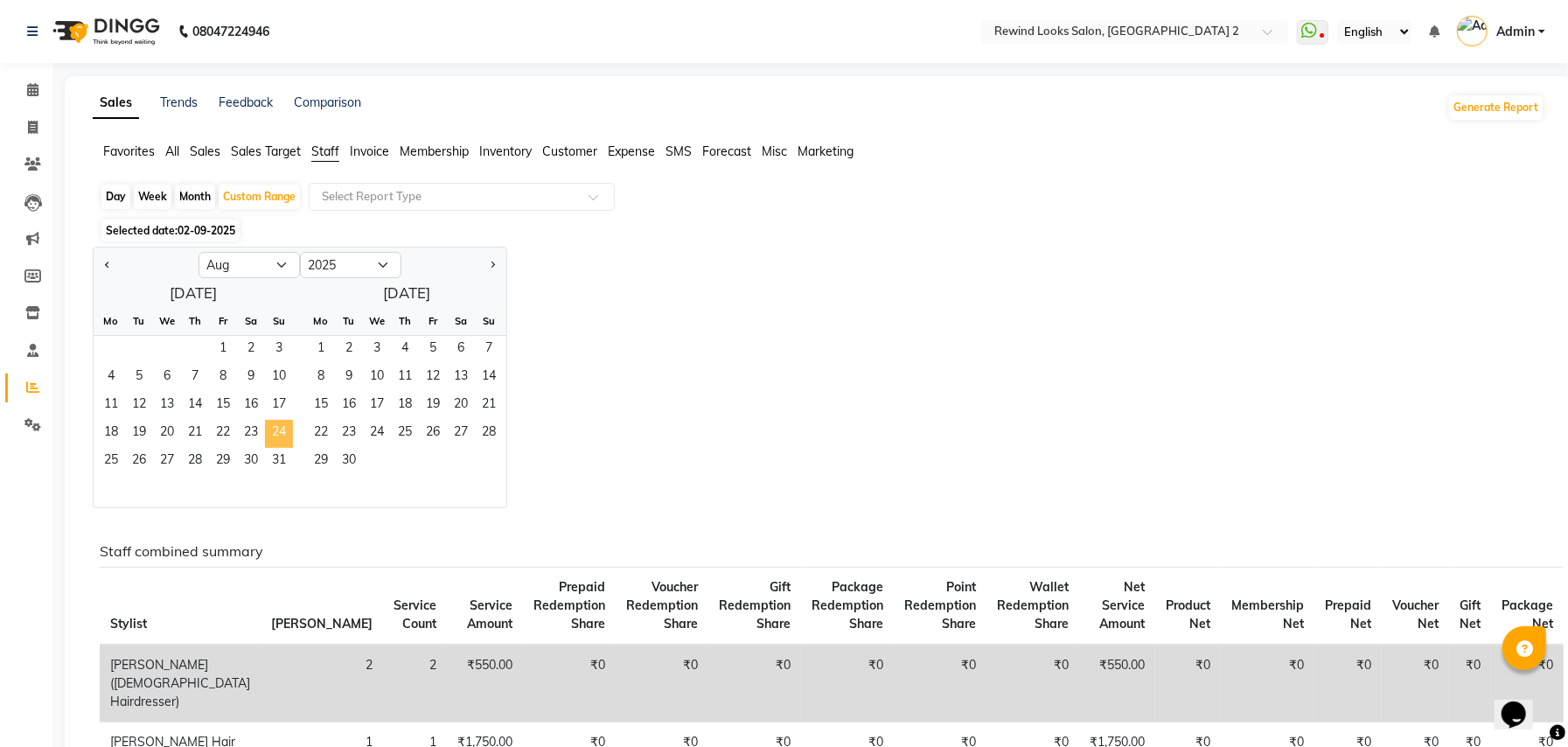
click at [283, 431] on span "24" at bounding box center [279, 434] width 28 height 28
click at [257, 435] on span "23" at bounding box center [251, 434] width 28 height 28
click at [273, 435] on span "24" at bounding box center [279, 434] width 28 height 28
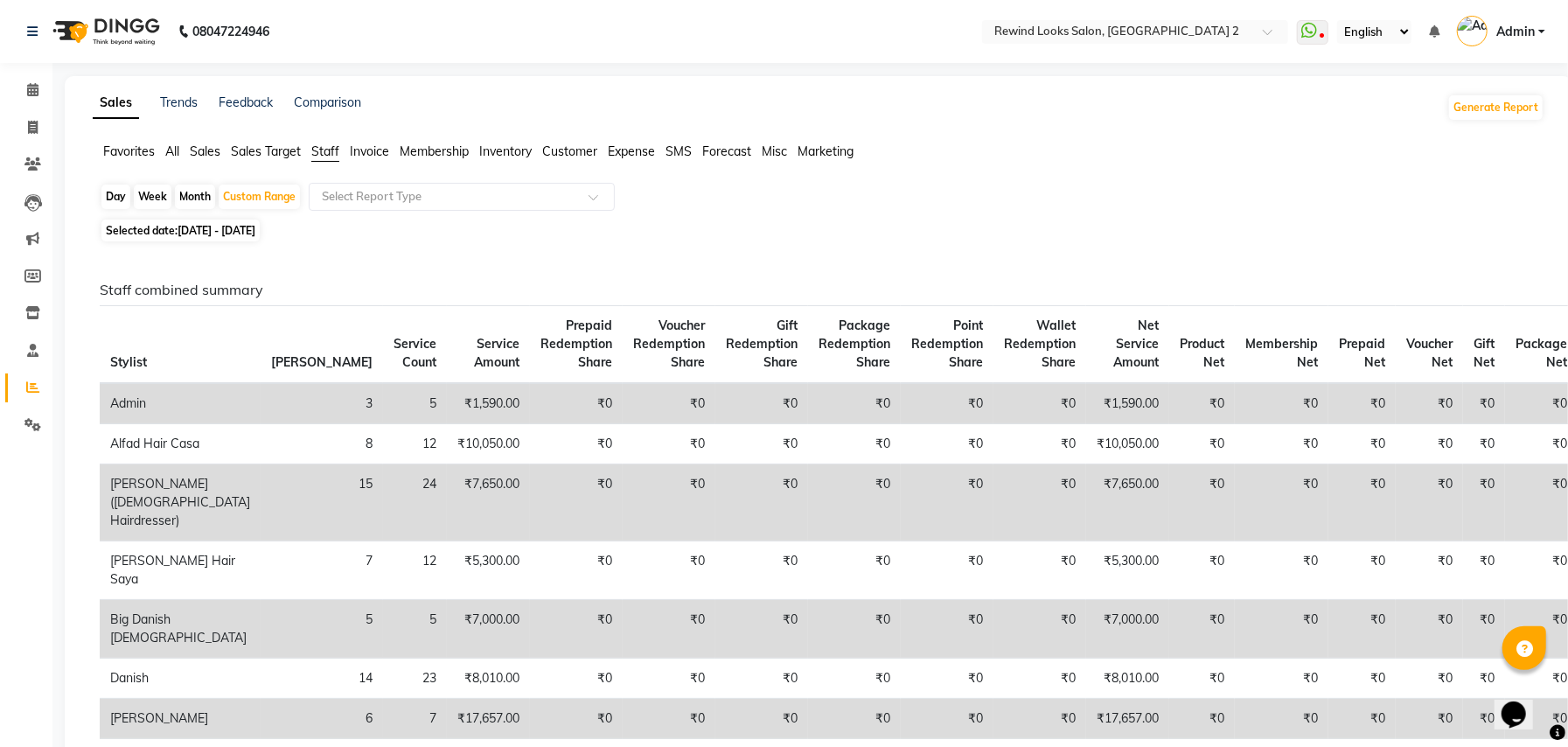
click at [218, 228] on span "[DATE] - [DATE]" at bounding box center [216, 230] width 78 height 13
select select "8"
select select "2025"
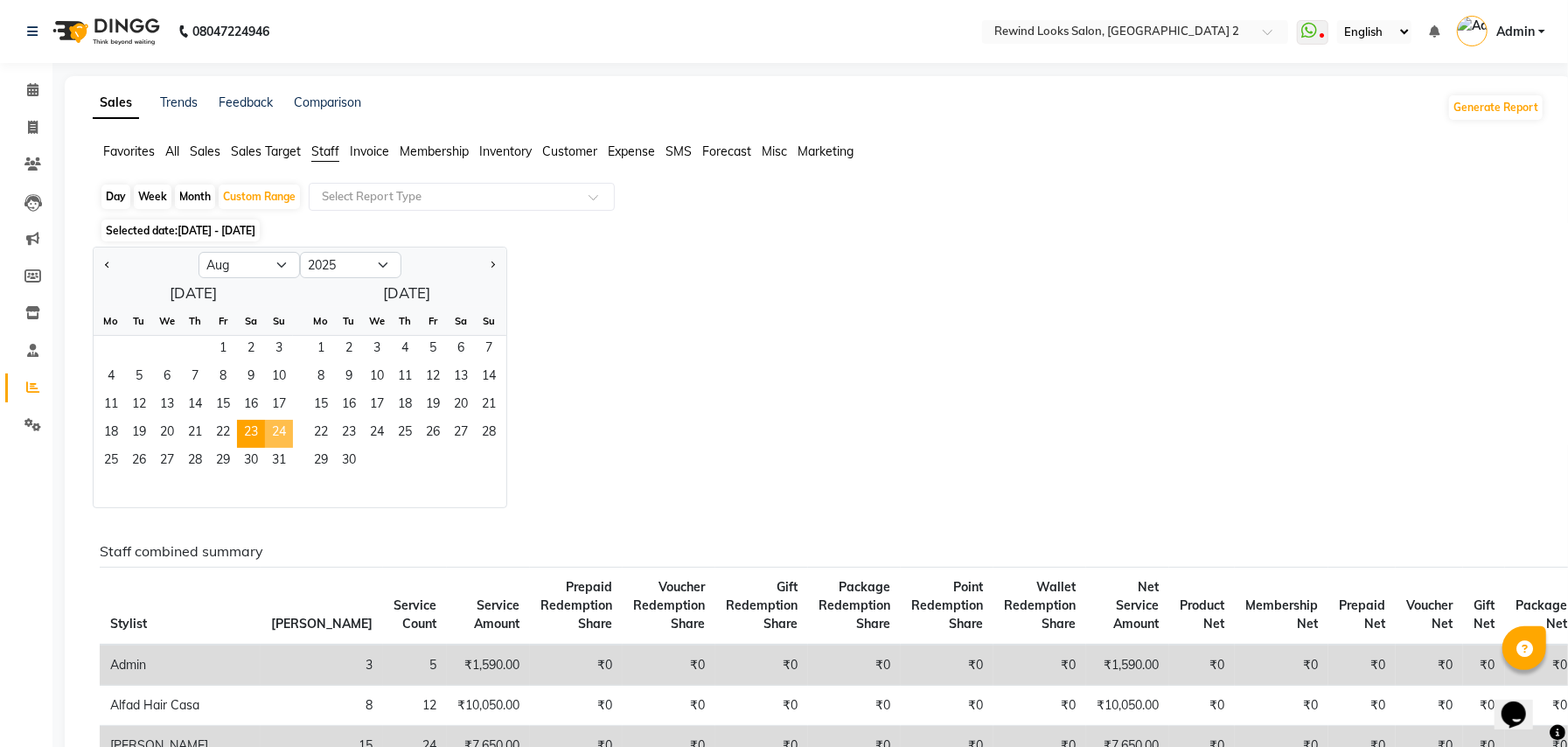
click at [273, 431] on span "24" at bounding box center [279, 434] width 28 height 28
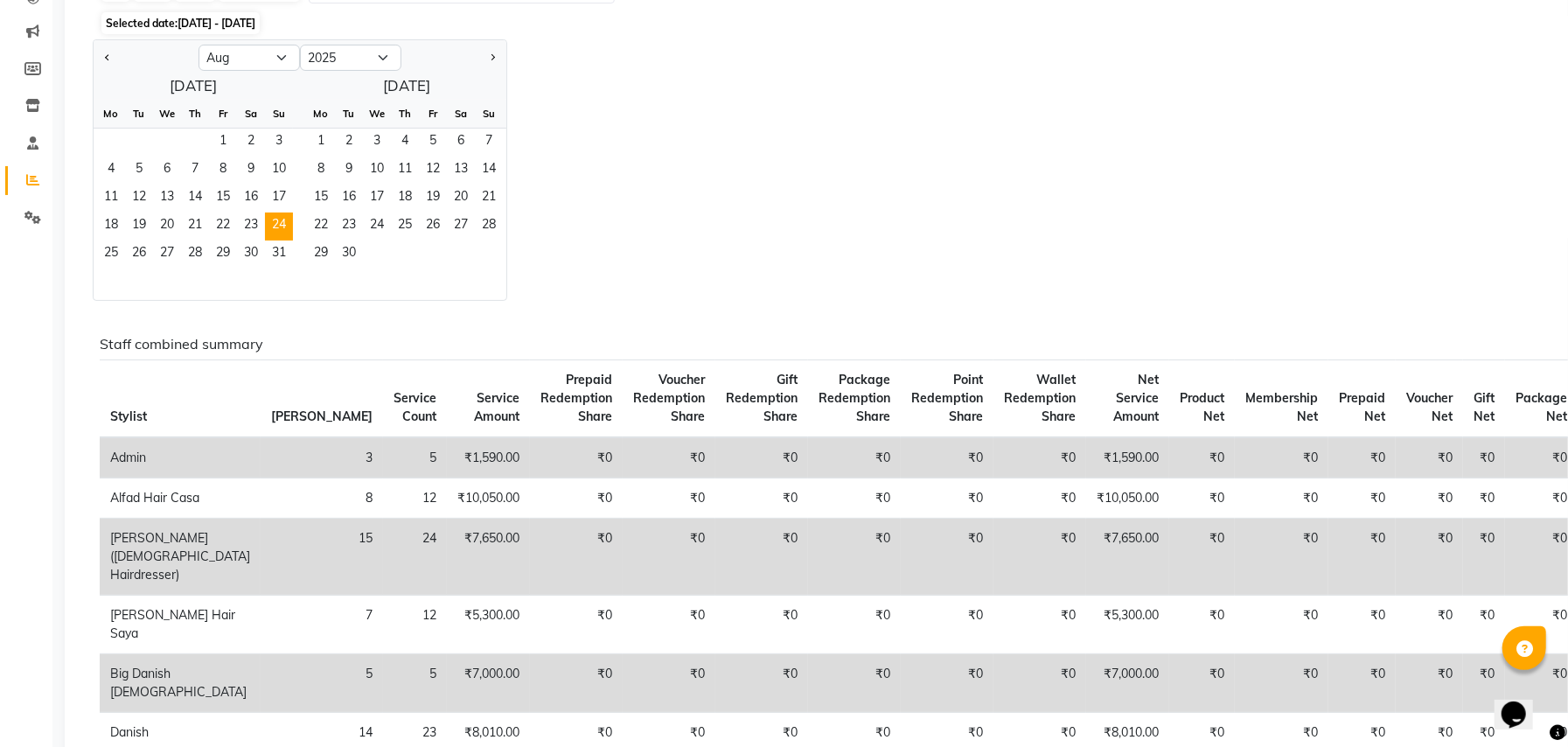
select select "service"
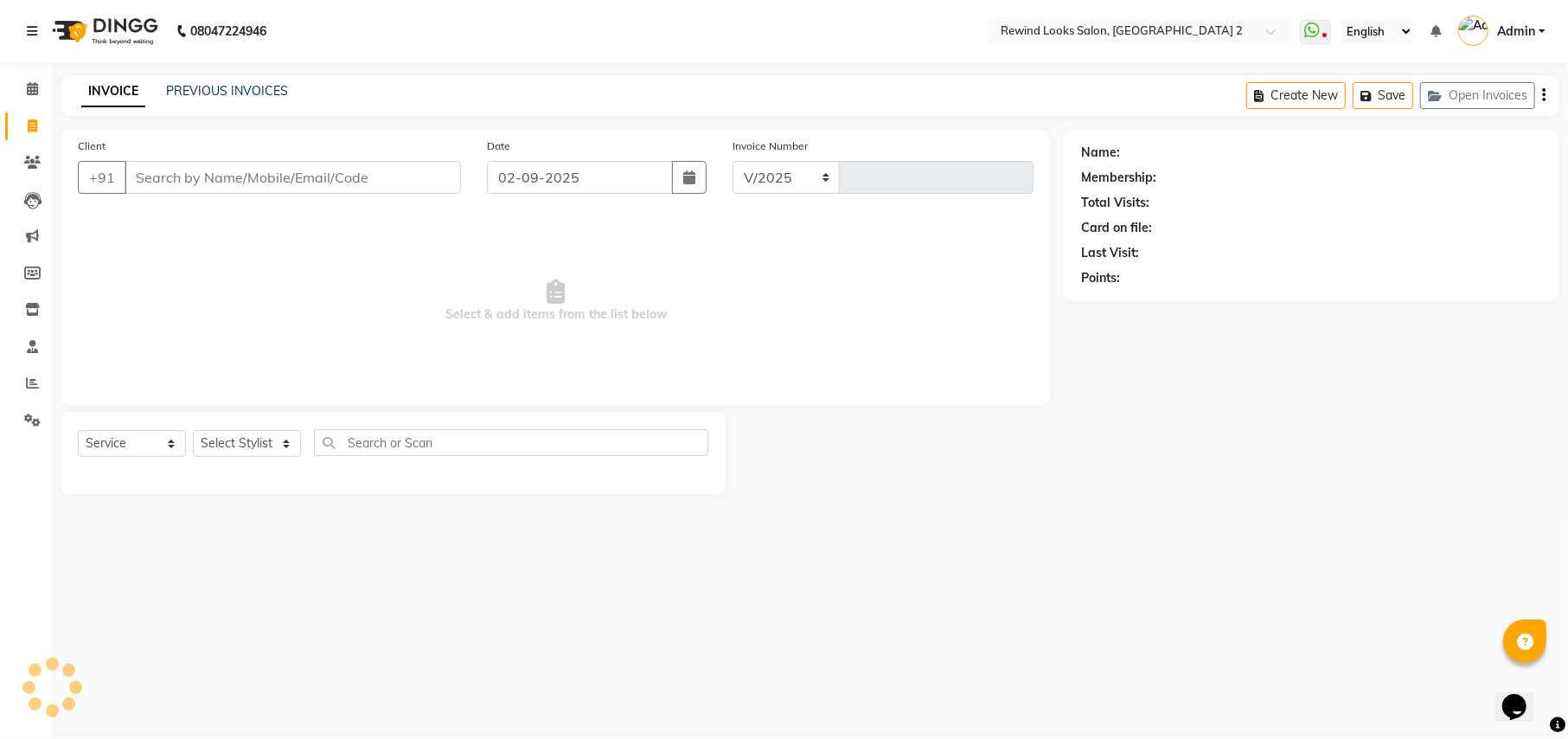
select select "4640"
type input "9265"
select select "27076"
